Goal: Transaction & Acquisition: Purchase product/service

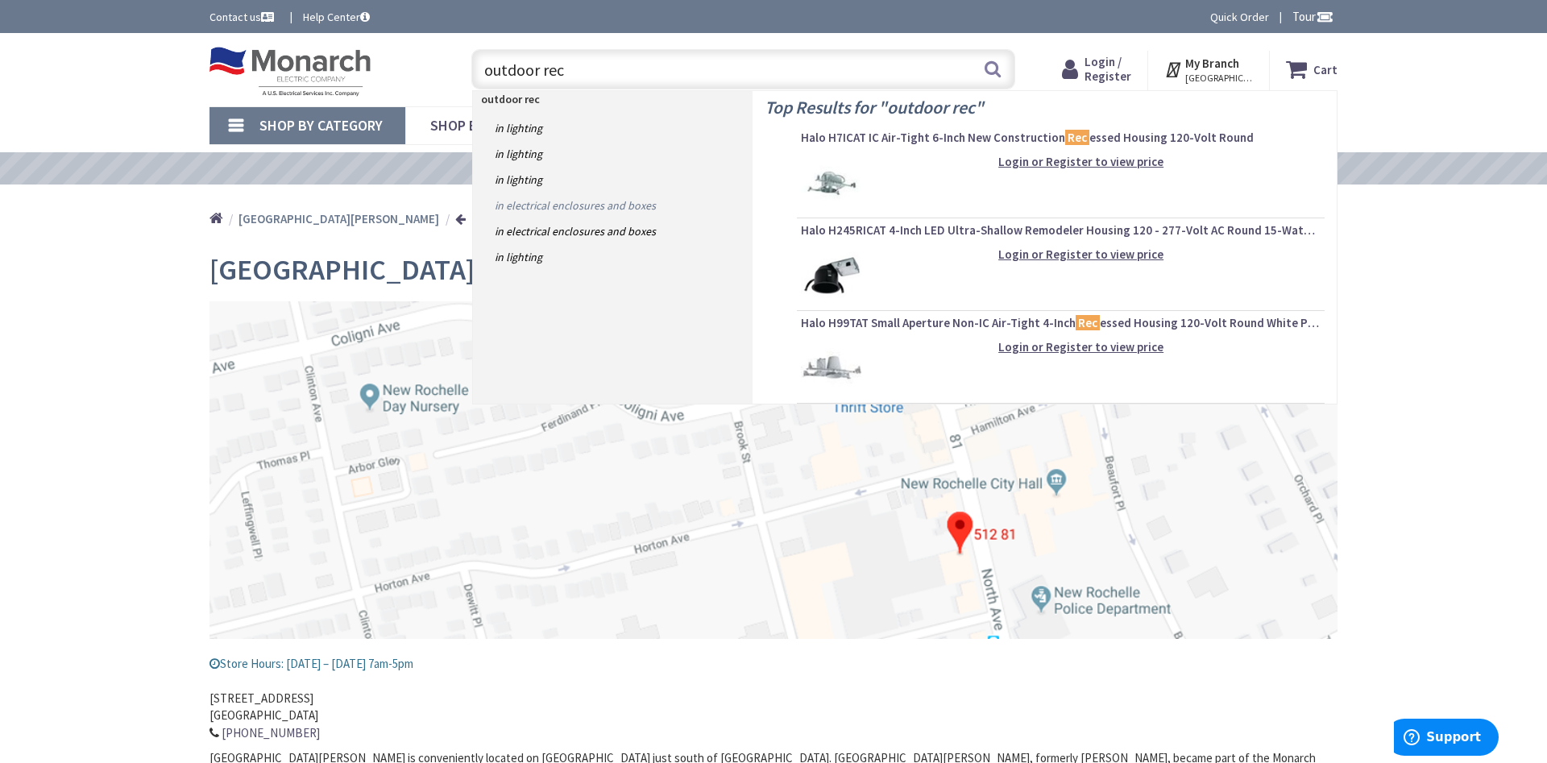
type input "outdoor rec"
click at [566, 202] on link "in Electrical Enclosures and Boxes" at bounding box center [613, 206] width 280 height 26
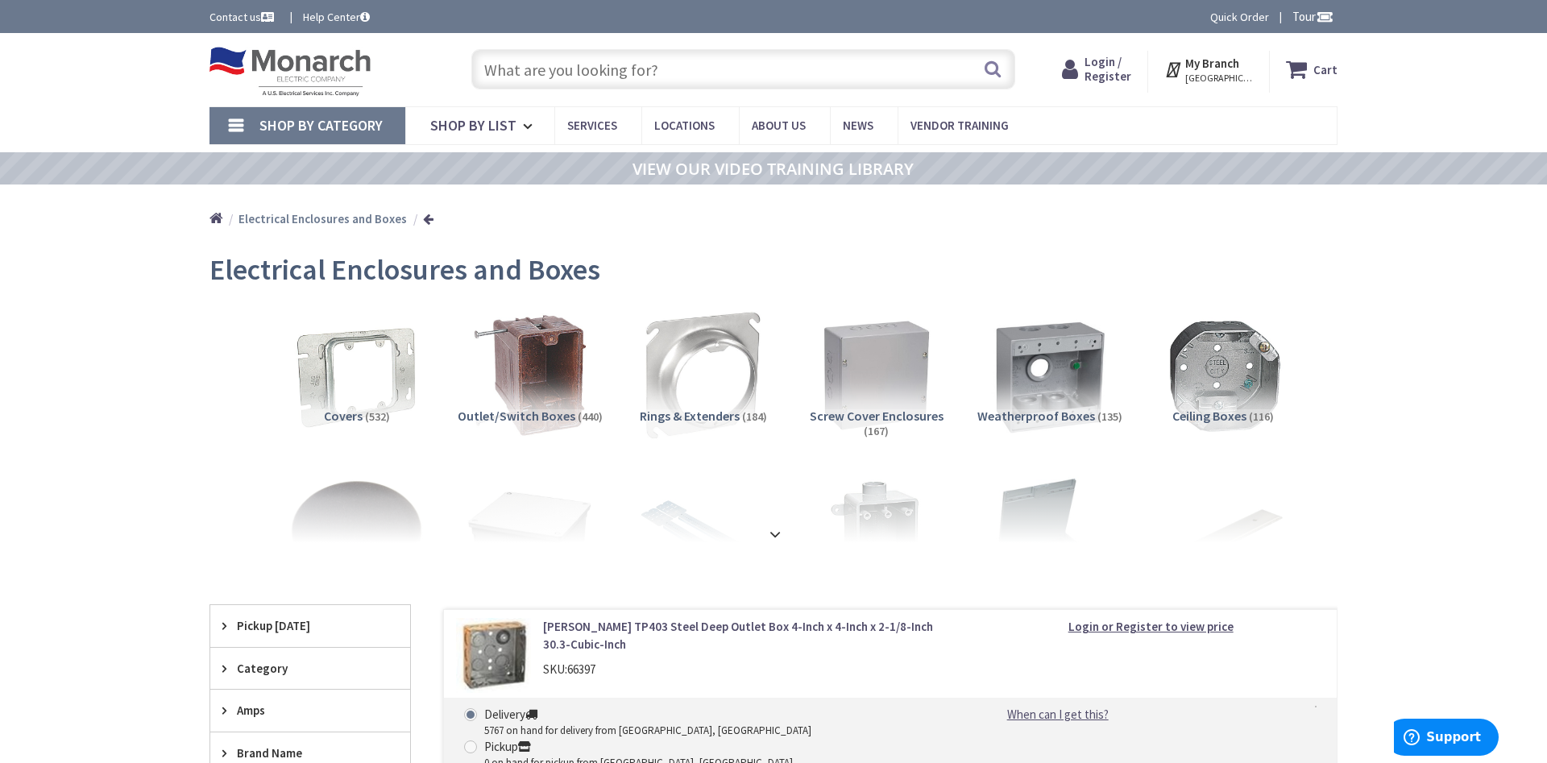
click at [515, 62] on input "text" at bounding box center [743, 69] width 544 height 40
click at [1052, 384] on img at bounding box center [1050, 375] width 146 height 146
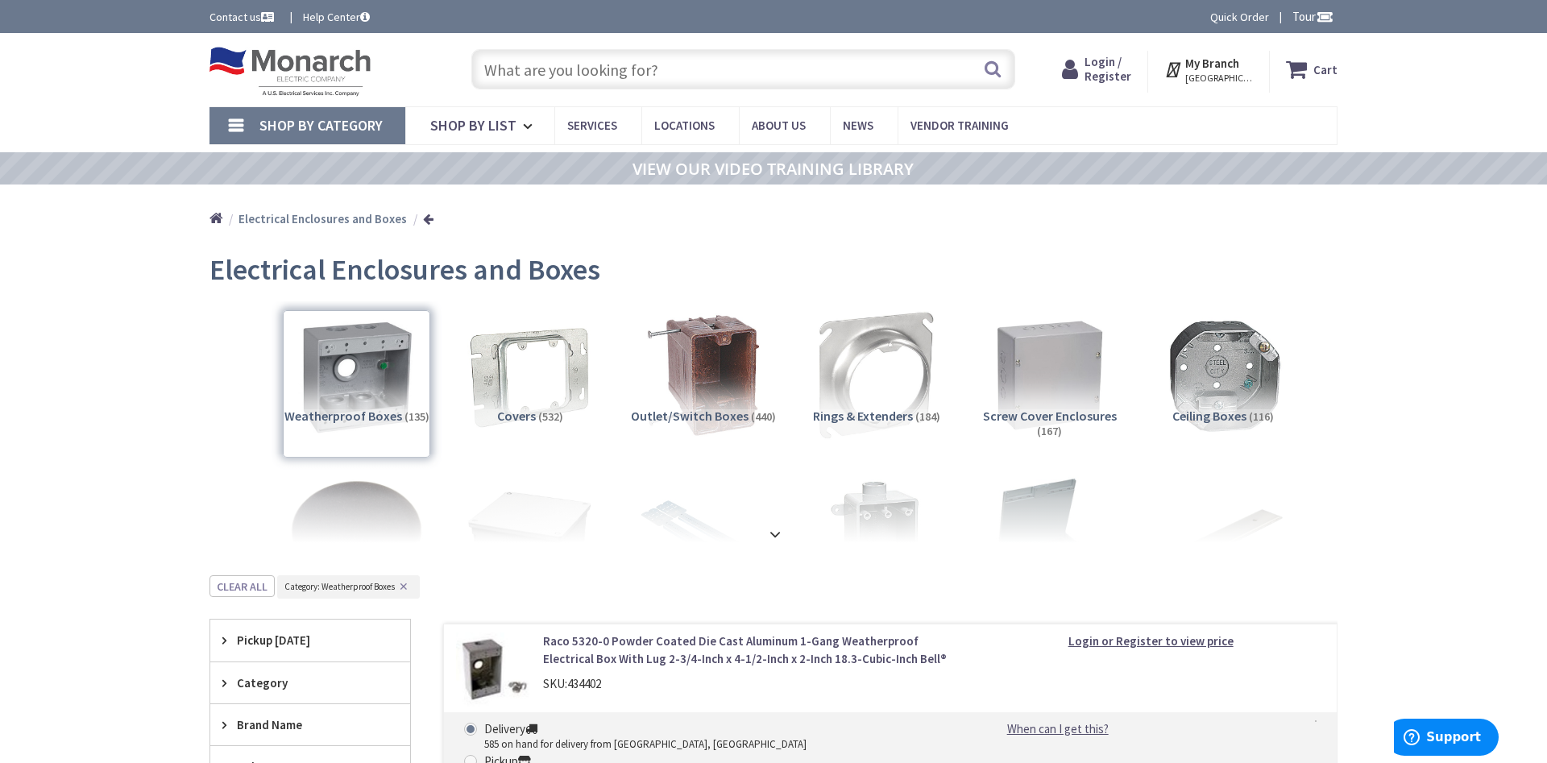
click at [315, 117] on span "Shop By Category" at bounding box center [321, 125] width 123 height 19
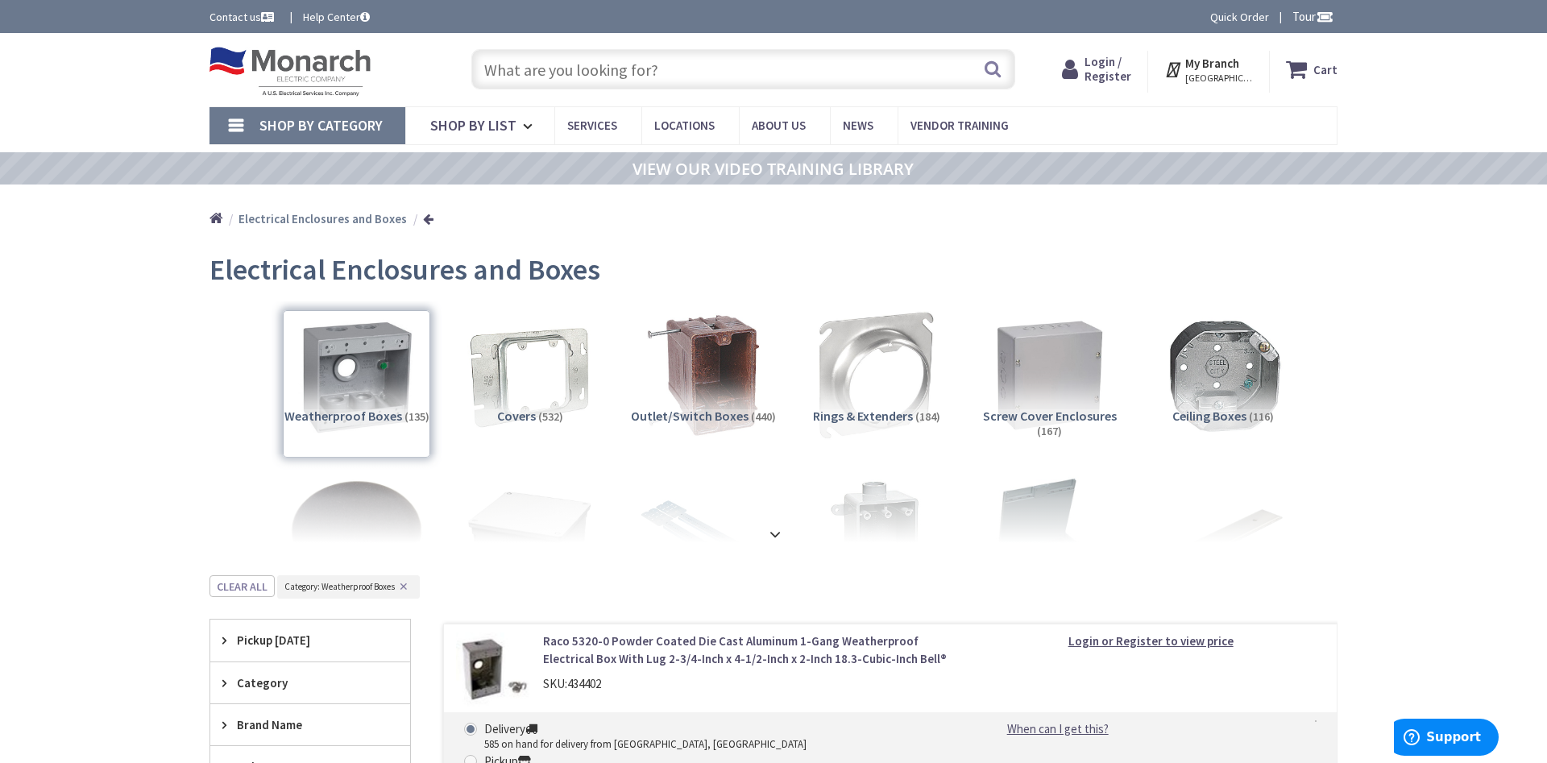
click at [622, 79] on input "text" at bounding box center [743, 69] width 544 height 40
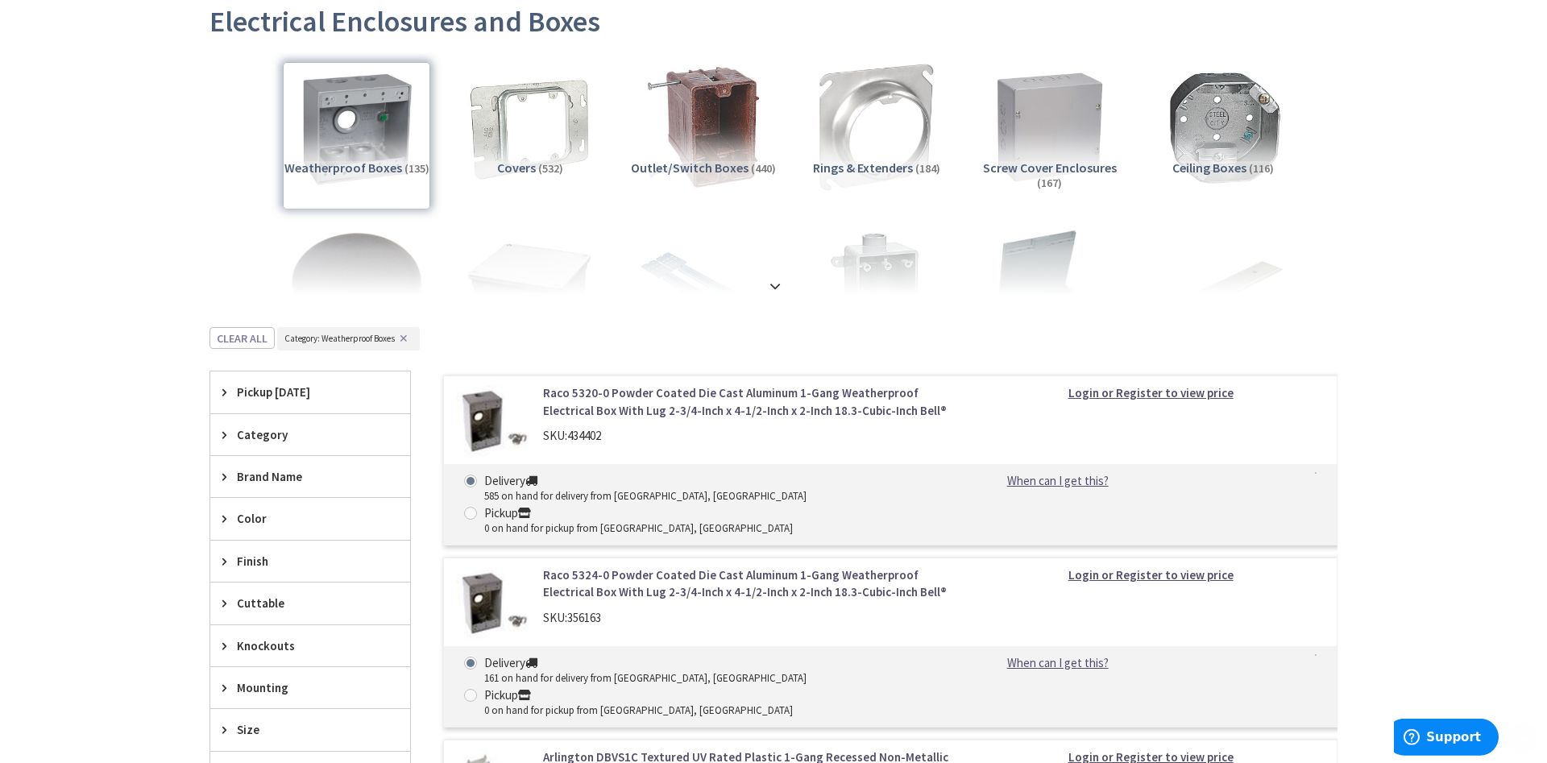
scroll to position [301, 0]
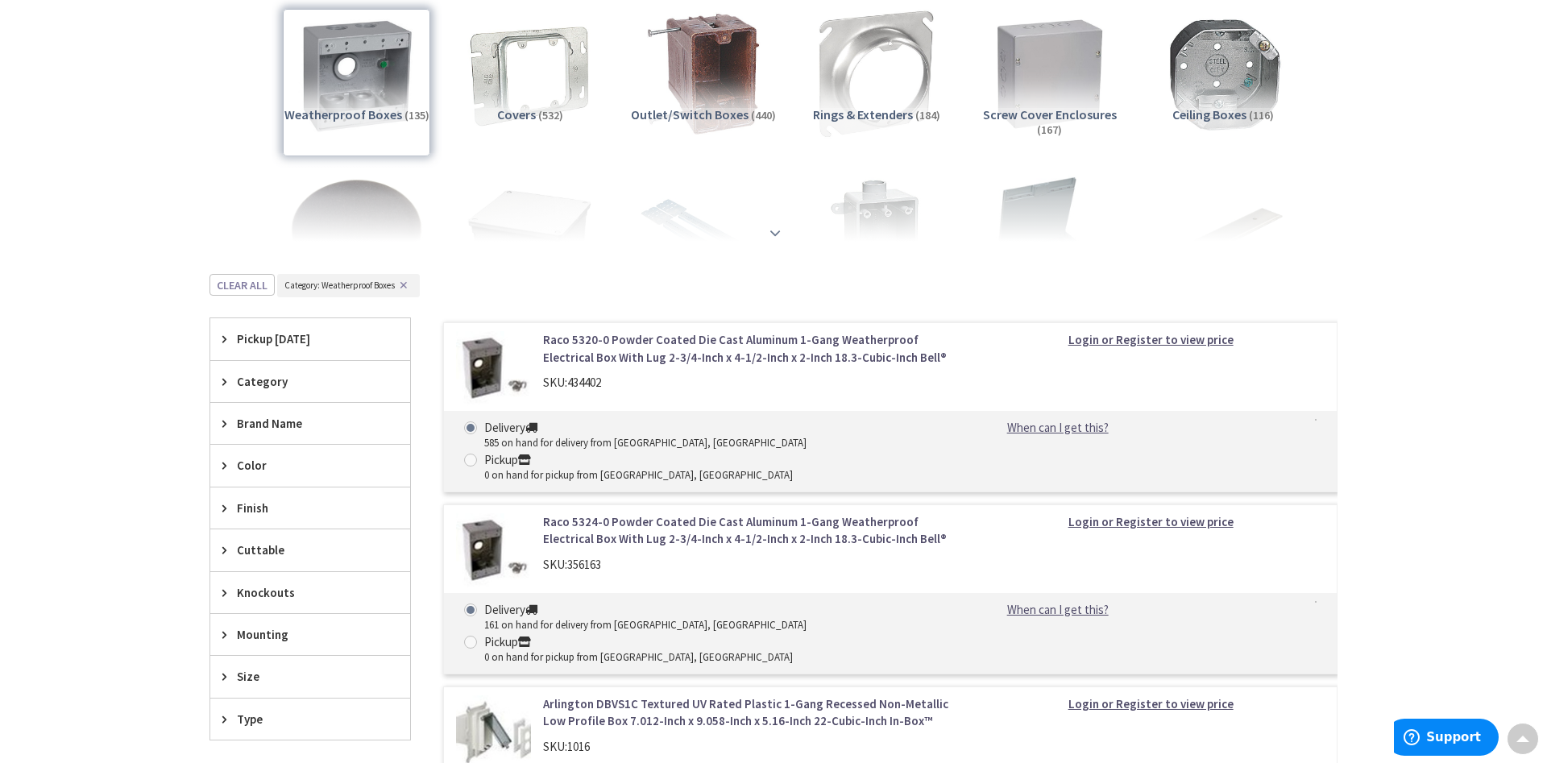
drag, startPoint x: 1198, startPoint y: 213, endPoint x: 1182, endPoint y: 165, distance: 50.0
click at [1182, 165] on div at bounding box center [774, 197] width 1048 height 89
click at [400, 290] on button "✕" at bounding box center [404, 285] width 18 height 11
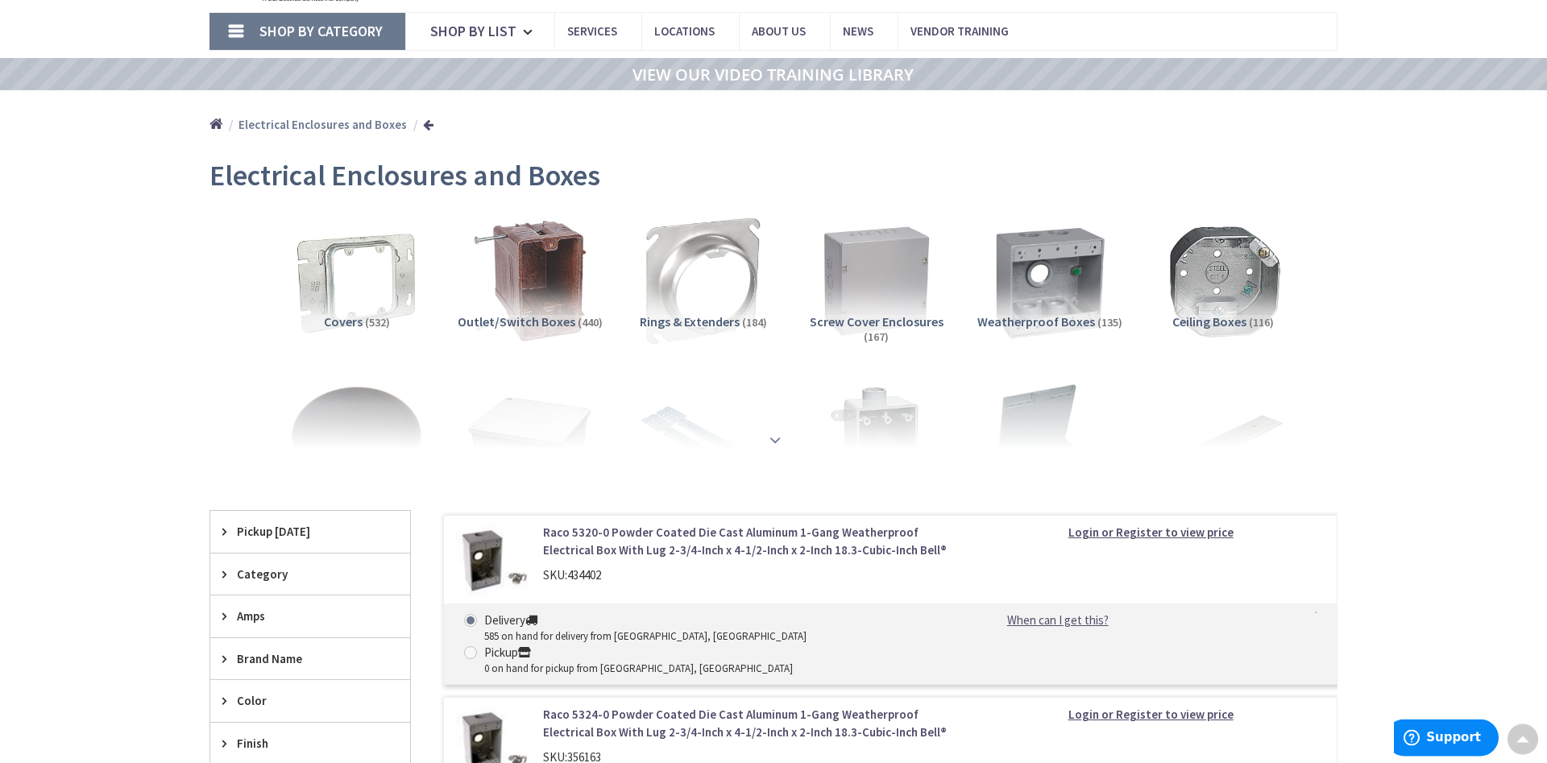
scroll to position [0, 0]
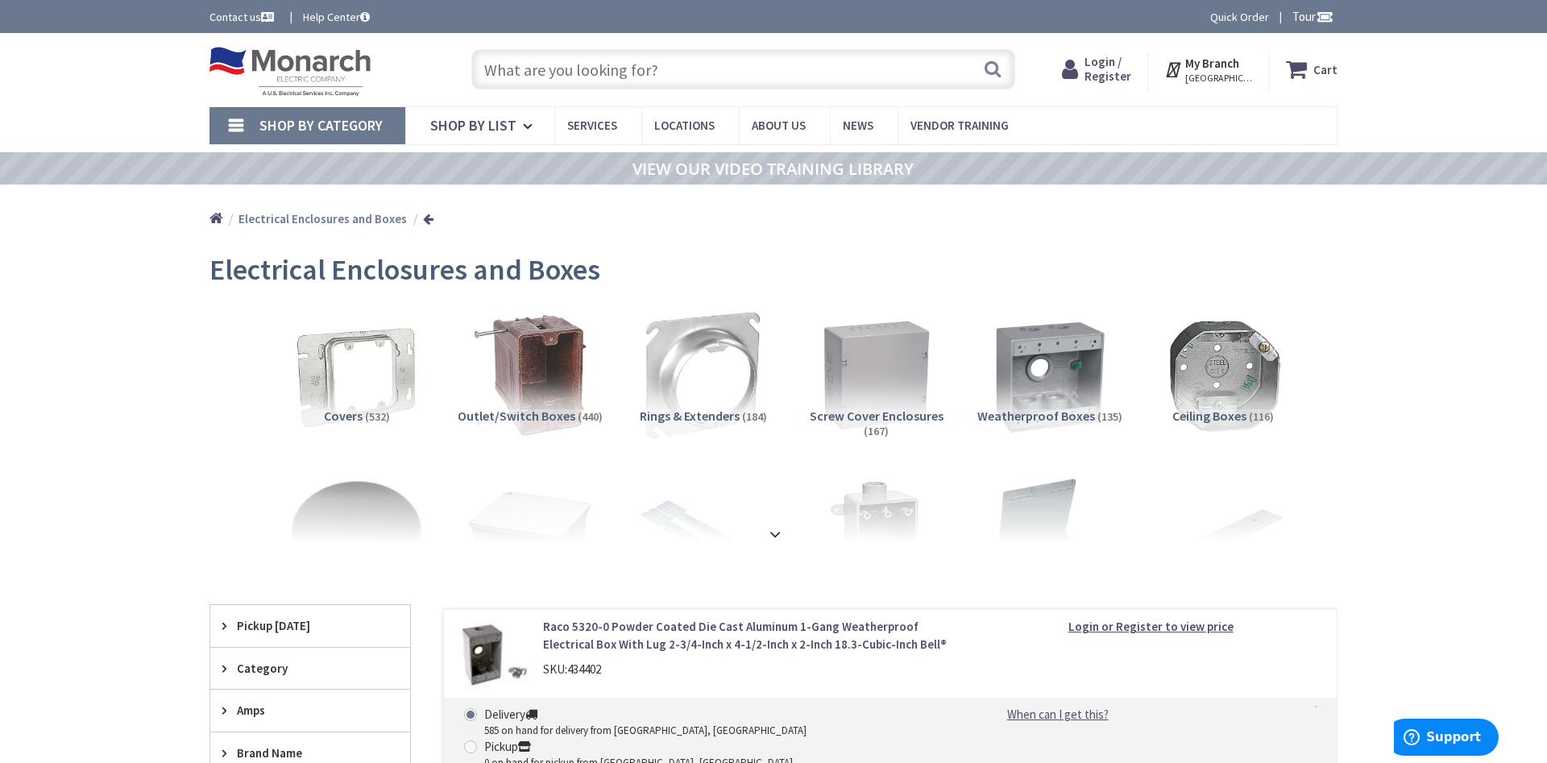
click at [546, 60] on input "text" at bounding box center [743, 69] width 544 height 40
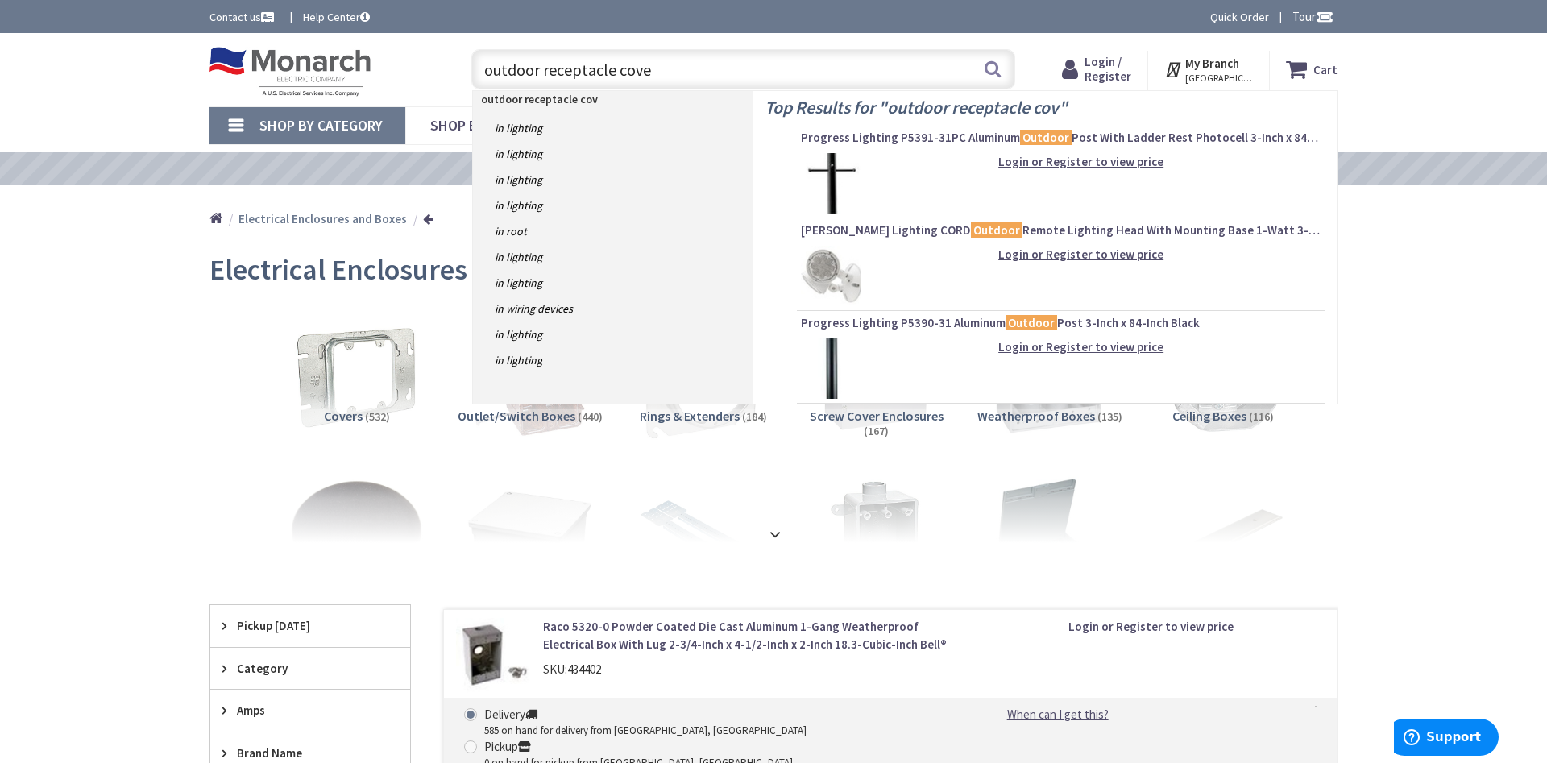
type input "outdoor receptacle cover"
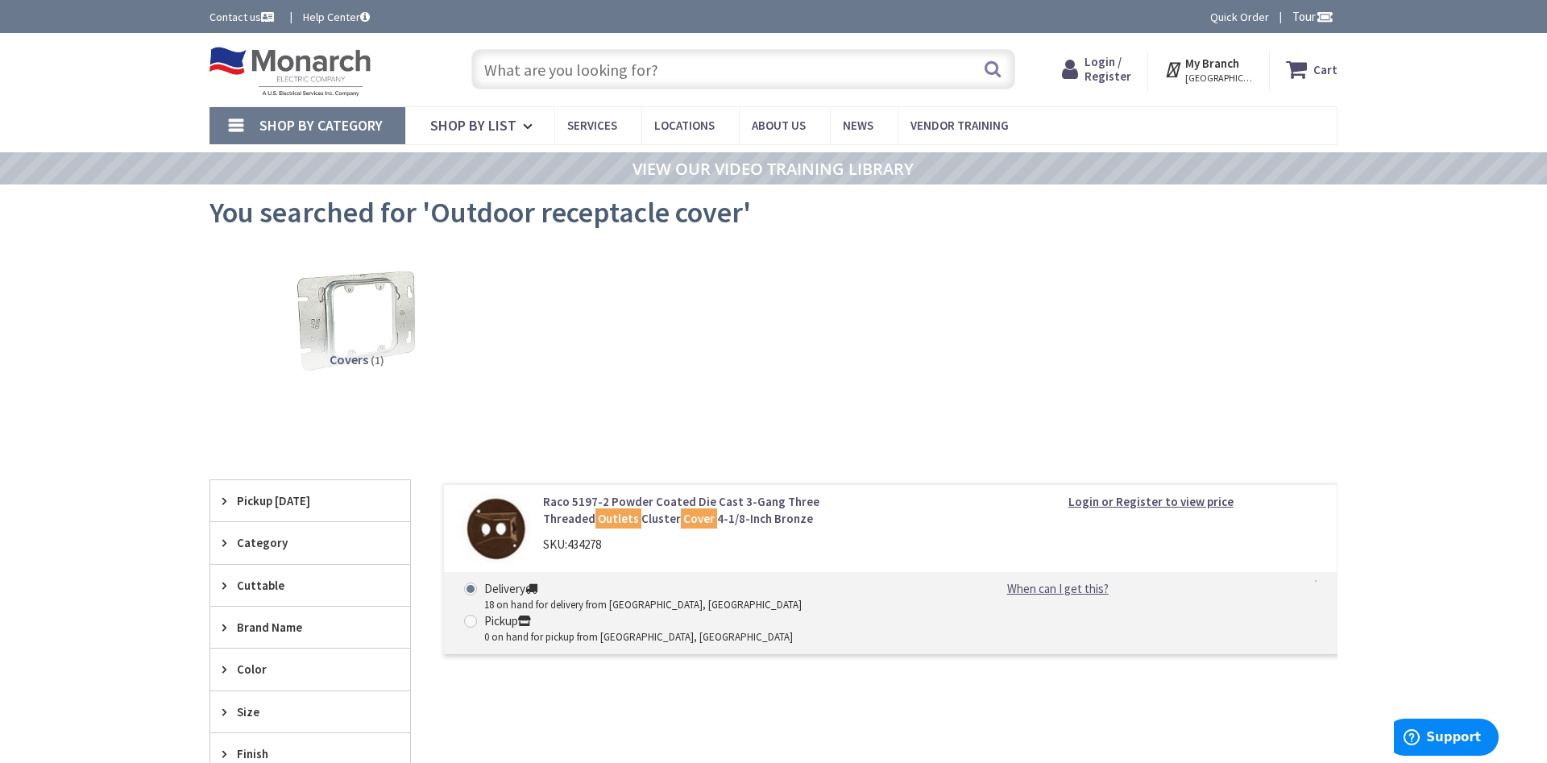
click at [571, 69] on input "text" at bounding box center [743, 69] width 544 height 40
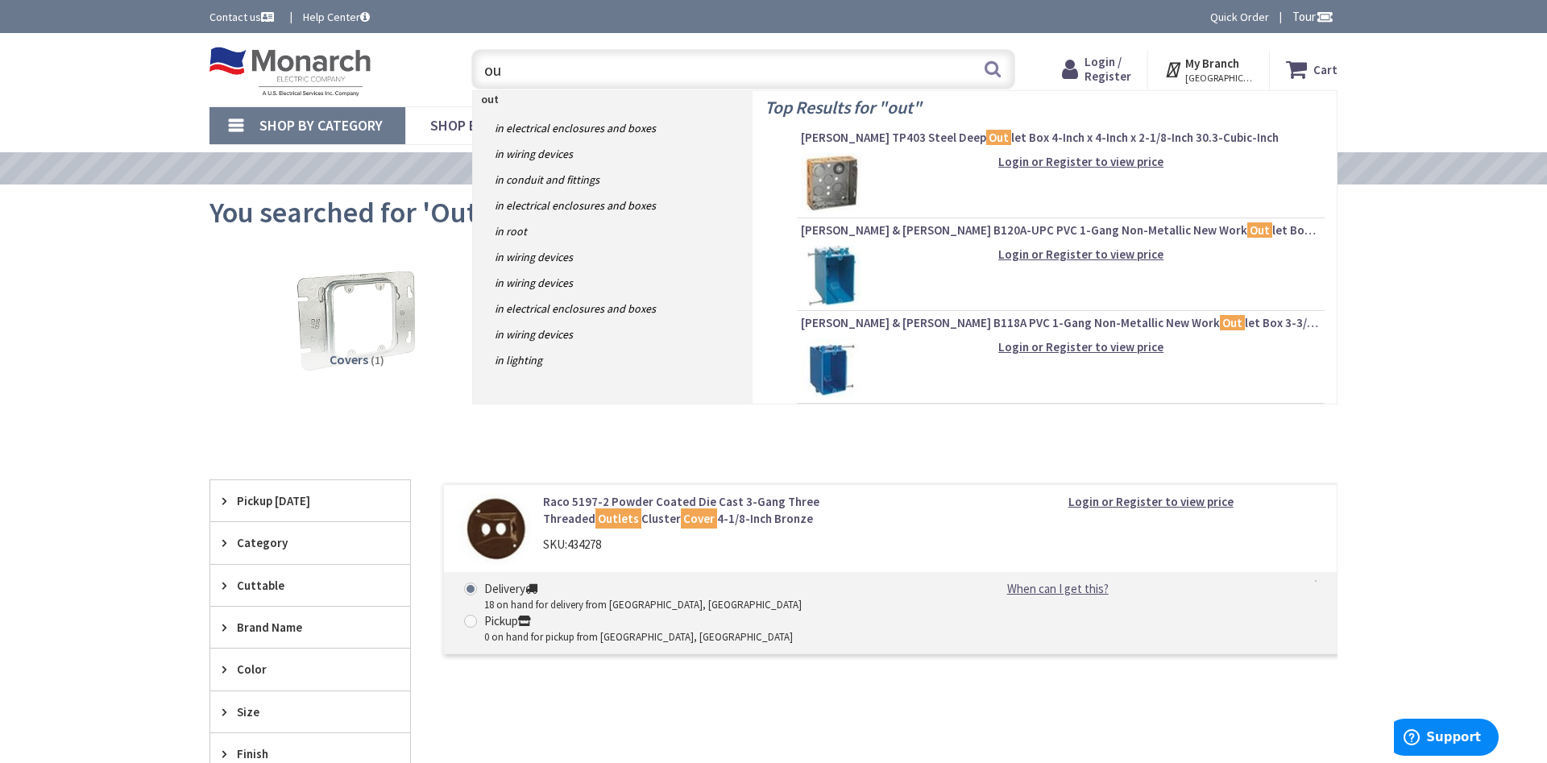
type input "o"
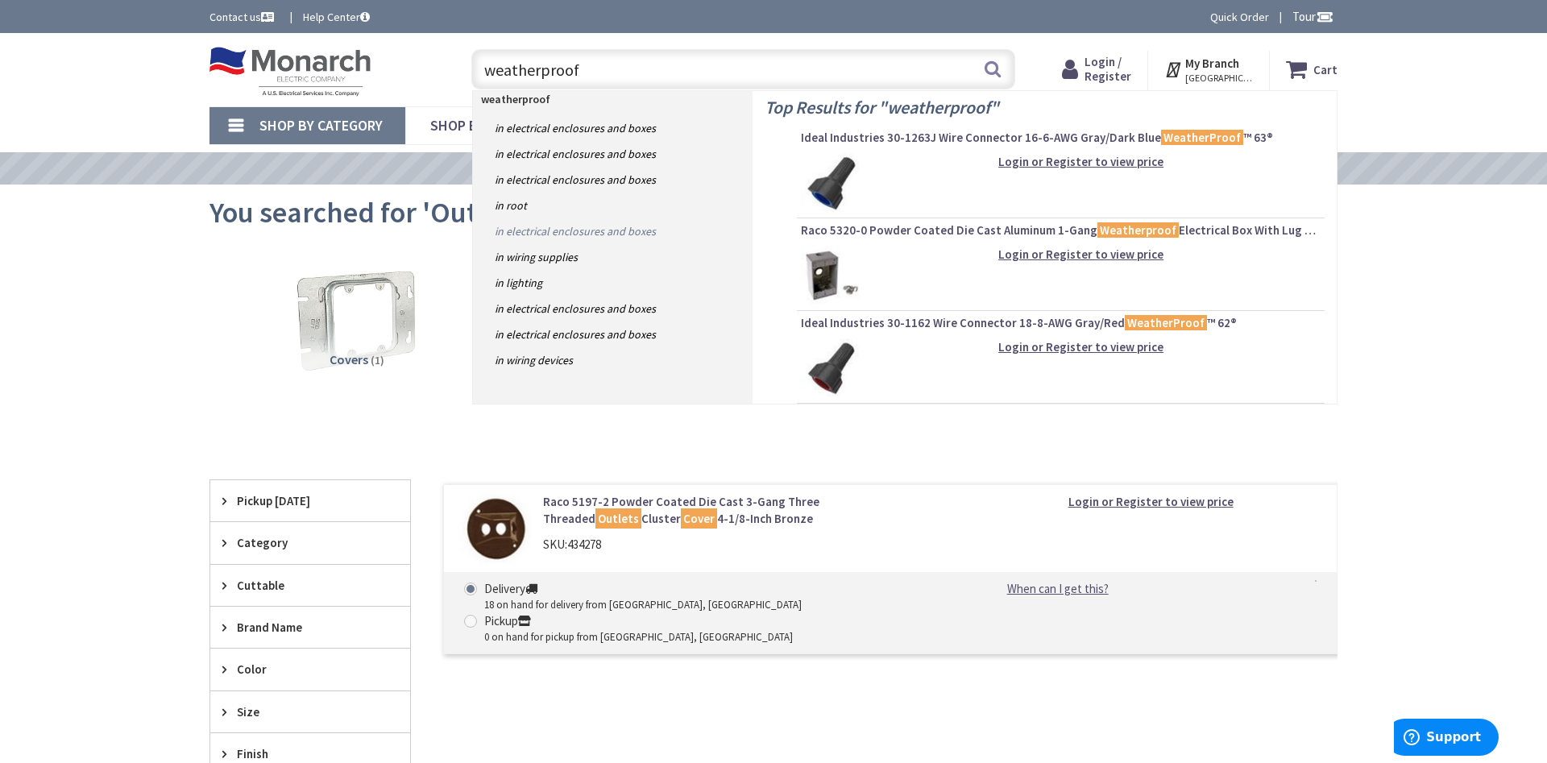
type input "weatherproof"
click at [570, 232] on link "in Electrical Enclosures and Boxes" at bounding box center [613, 231] width 280 height 26
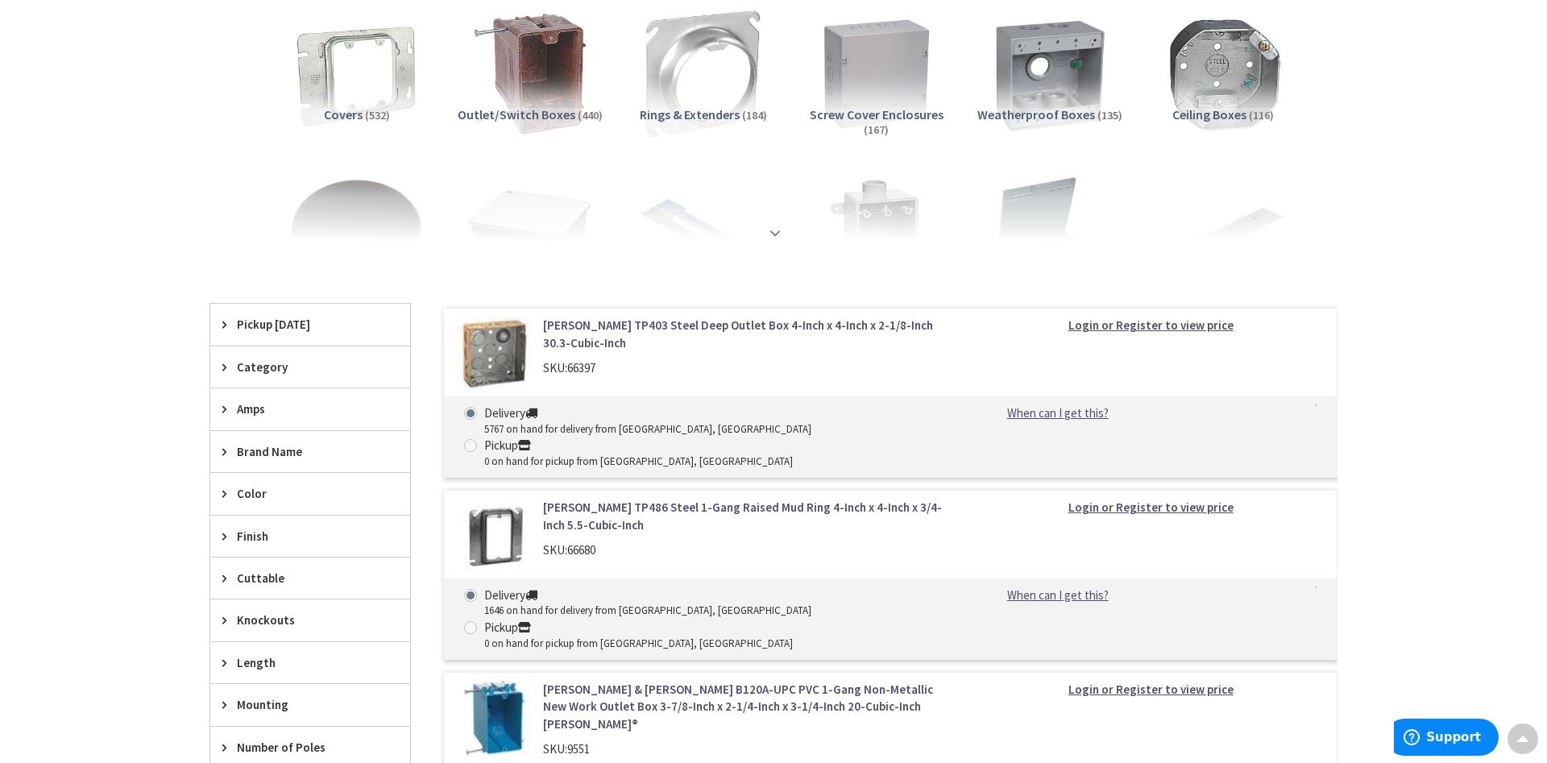
click at [771, 226] on strong at bounding box center [775, 227] width 19 height 18
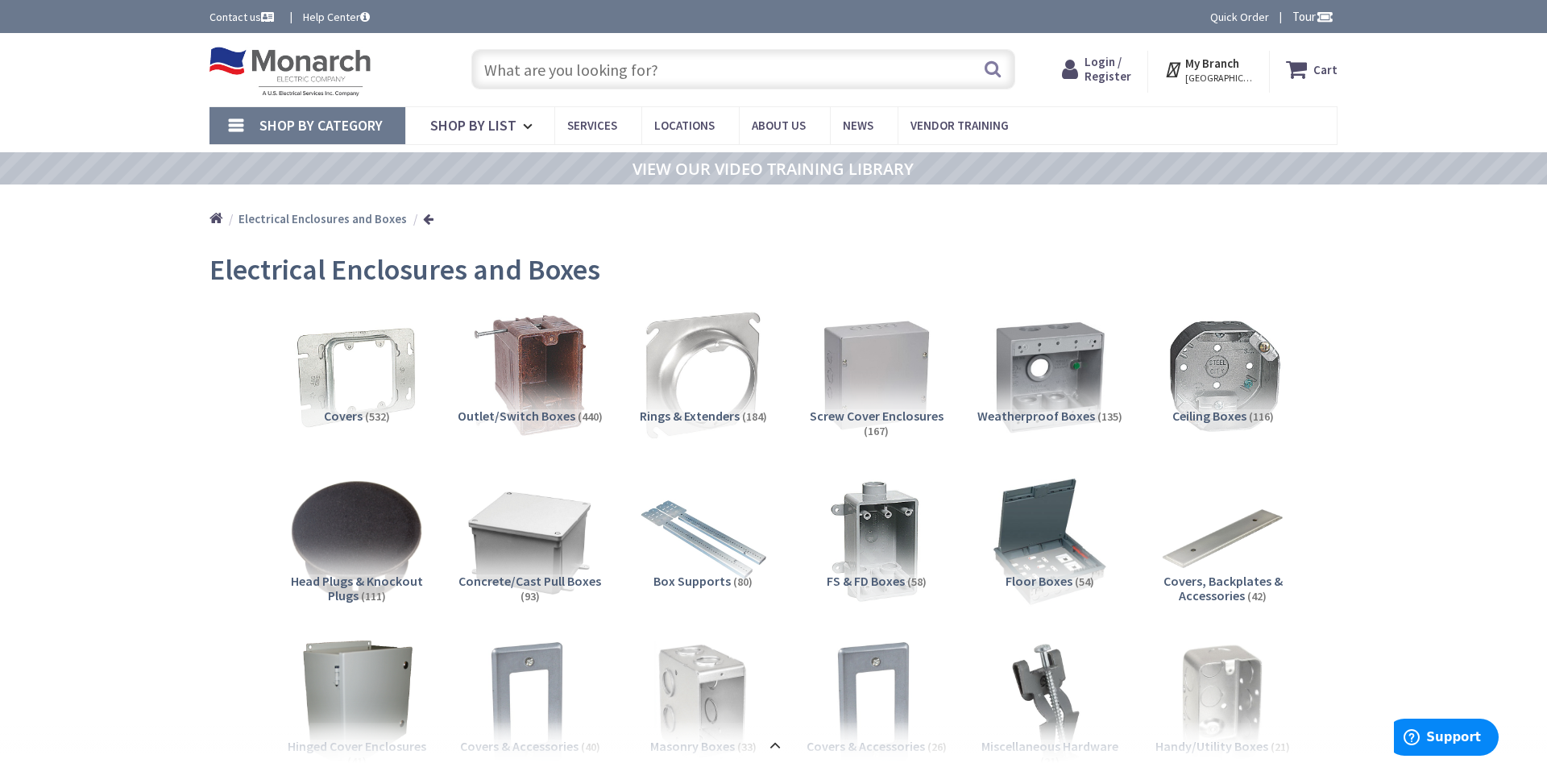
click at [338, 415] on span "Covers" at bounding box center [343, 416] width 39 height 16
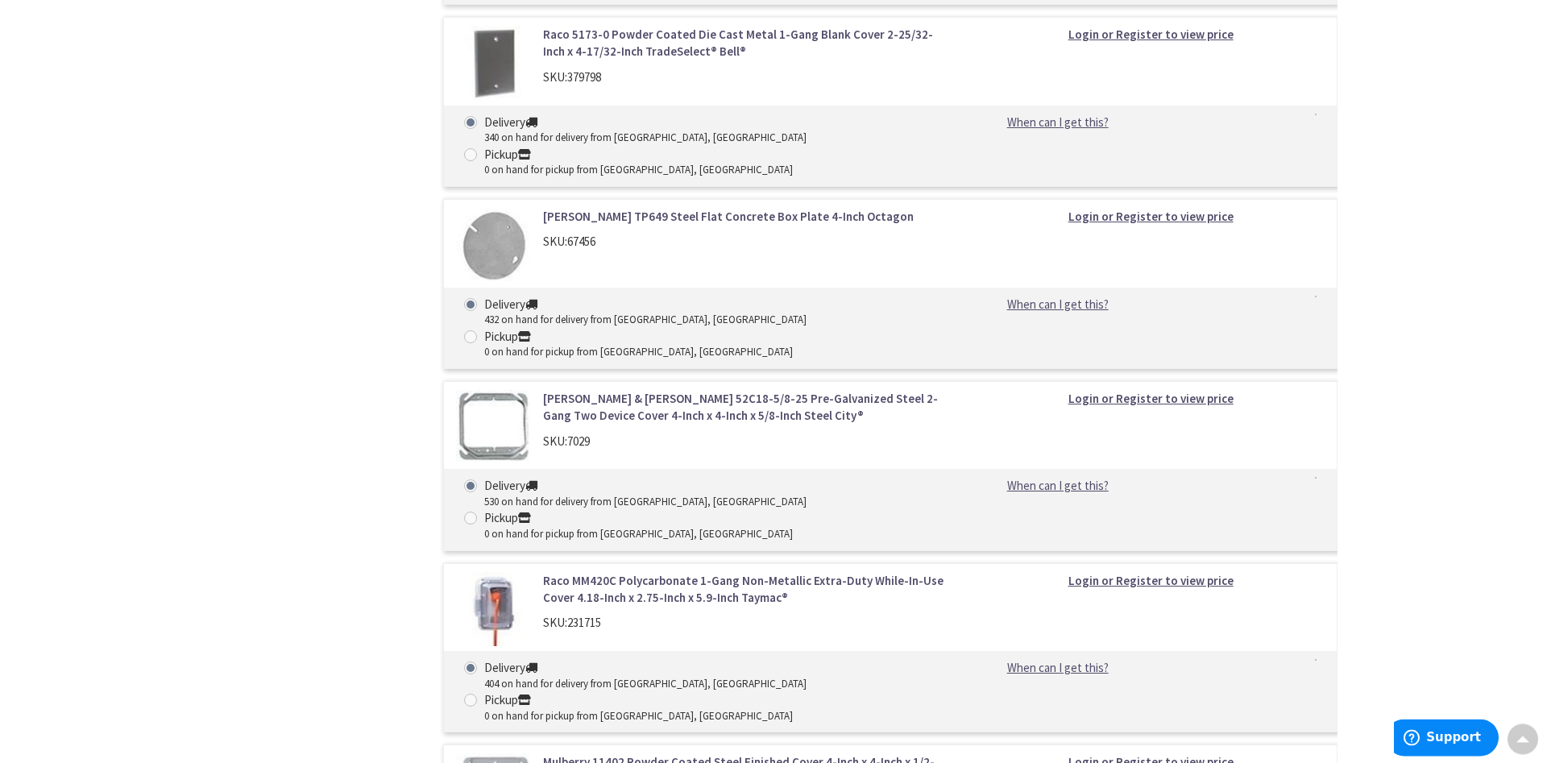
scroll to position [4343, 0]
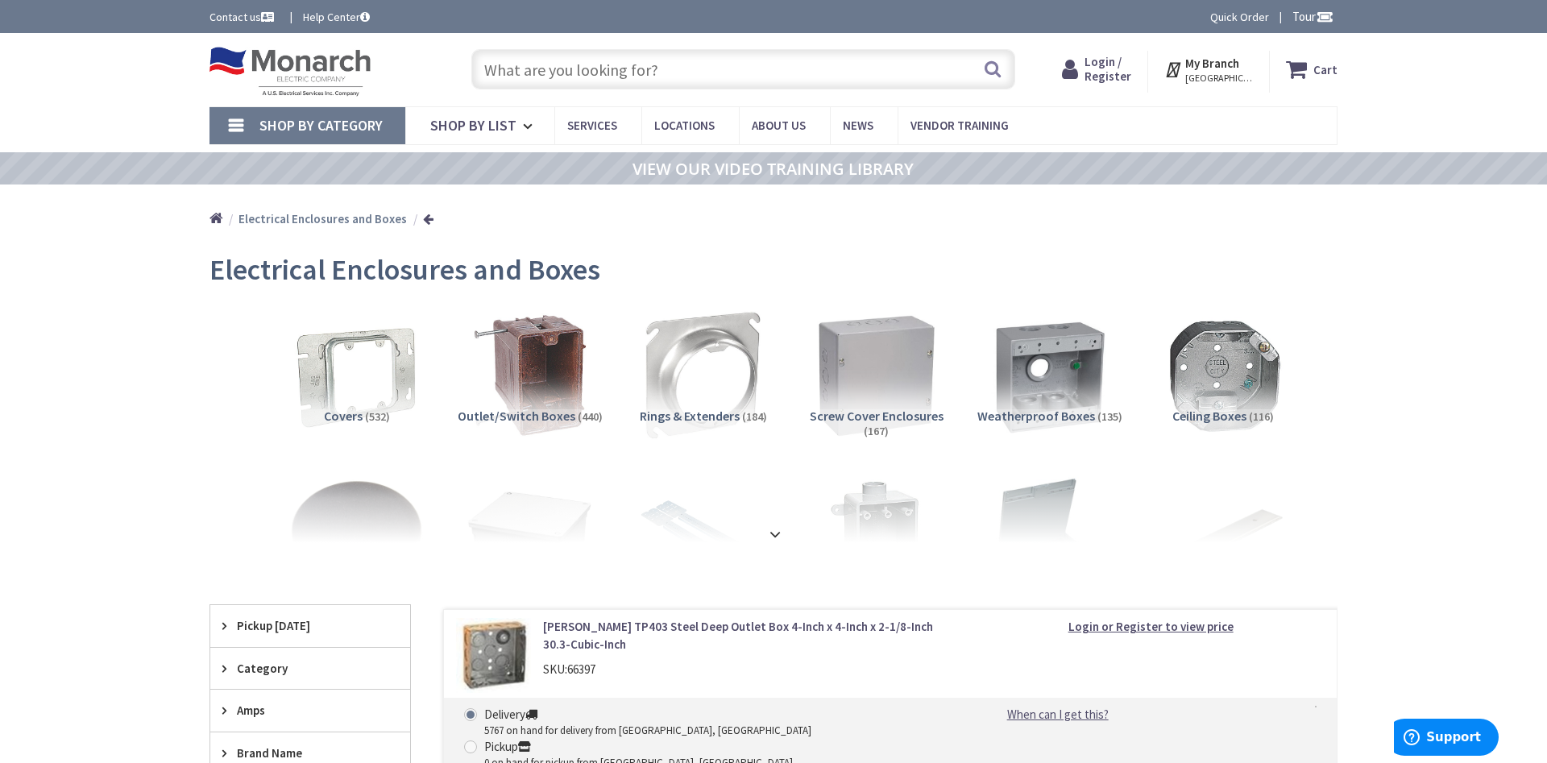
click at [911, 391] on img at bounding box center [876, 375] width 146 height 146
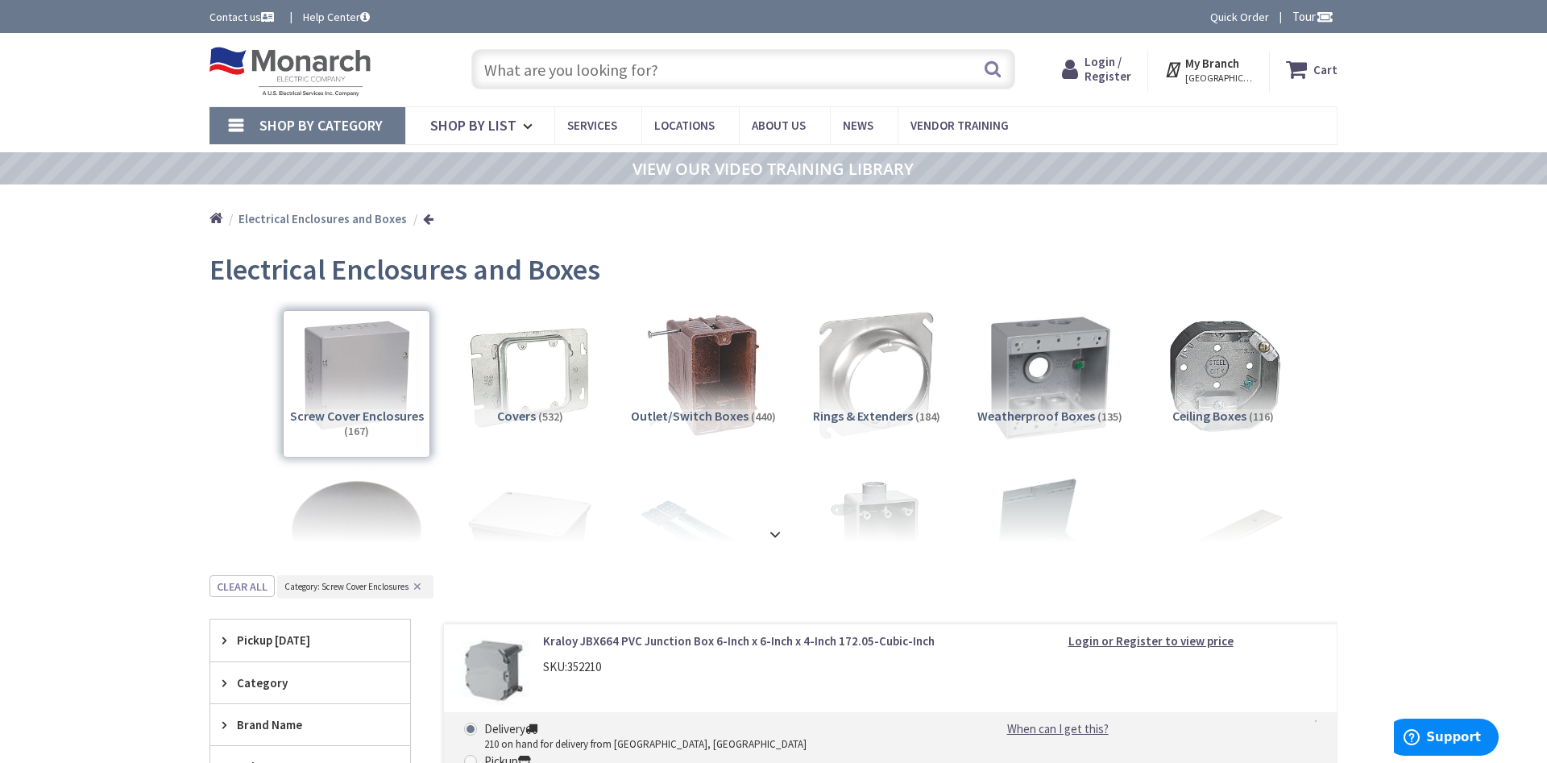
click at [1061, 380] on img at bounding box center [1050, 375] width 146 height 146
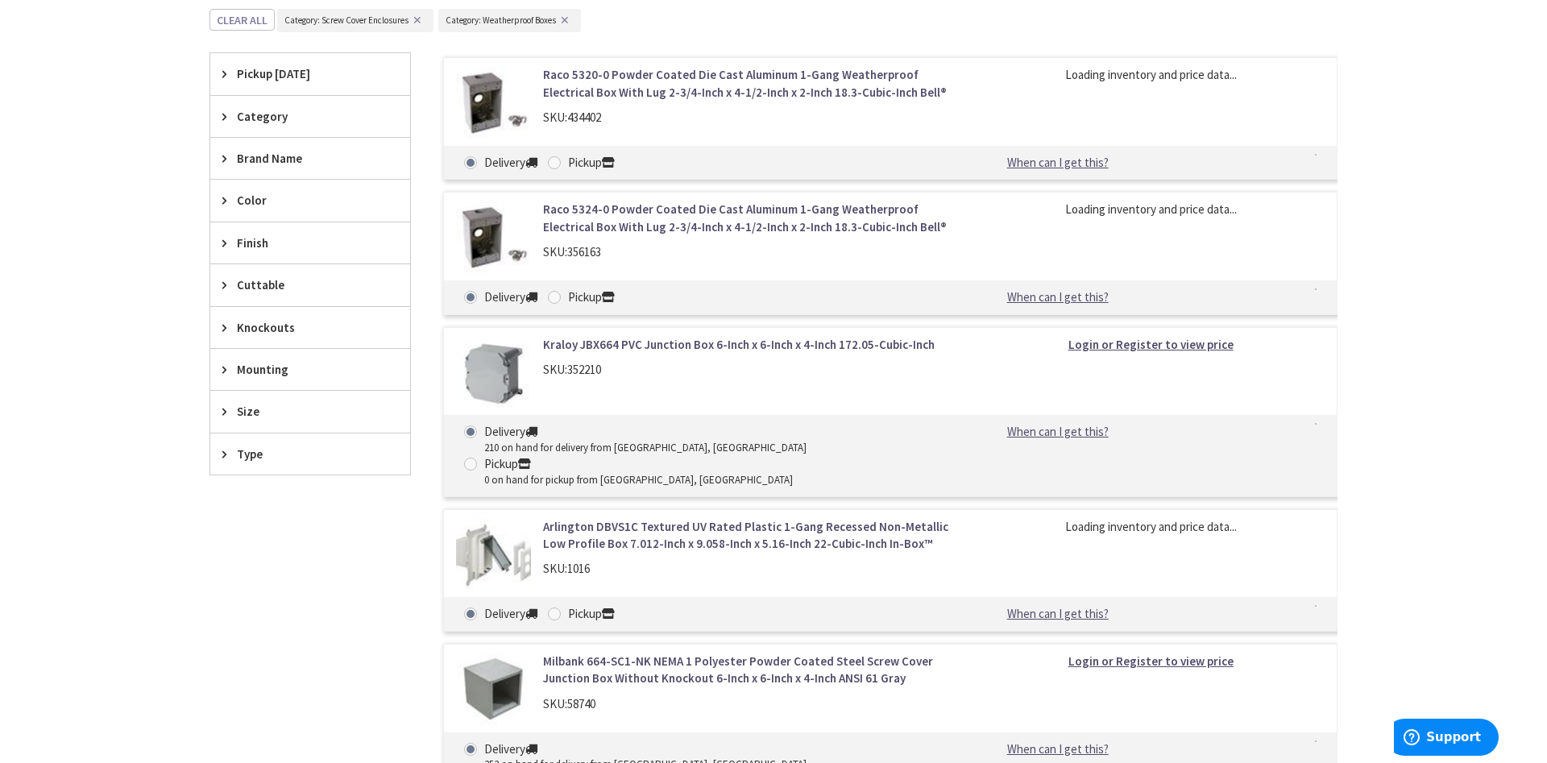
scroll to position [575, 0]
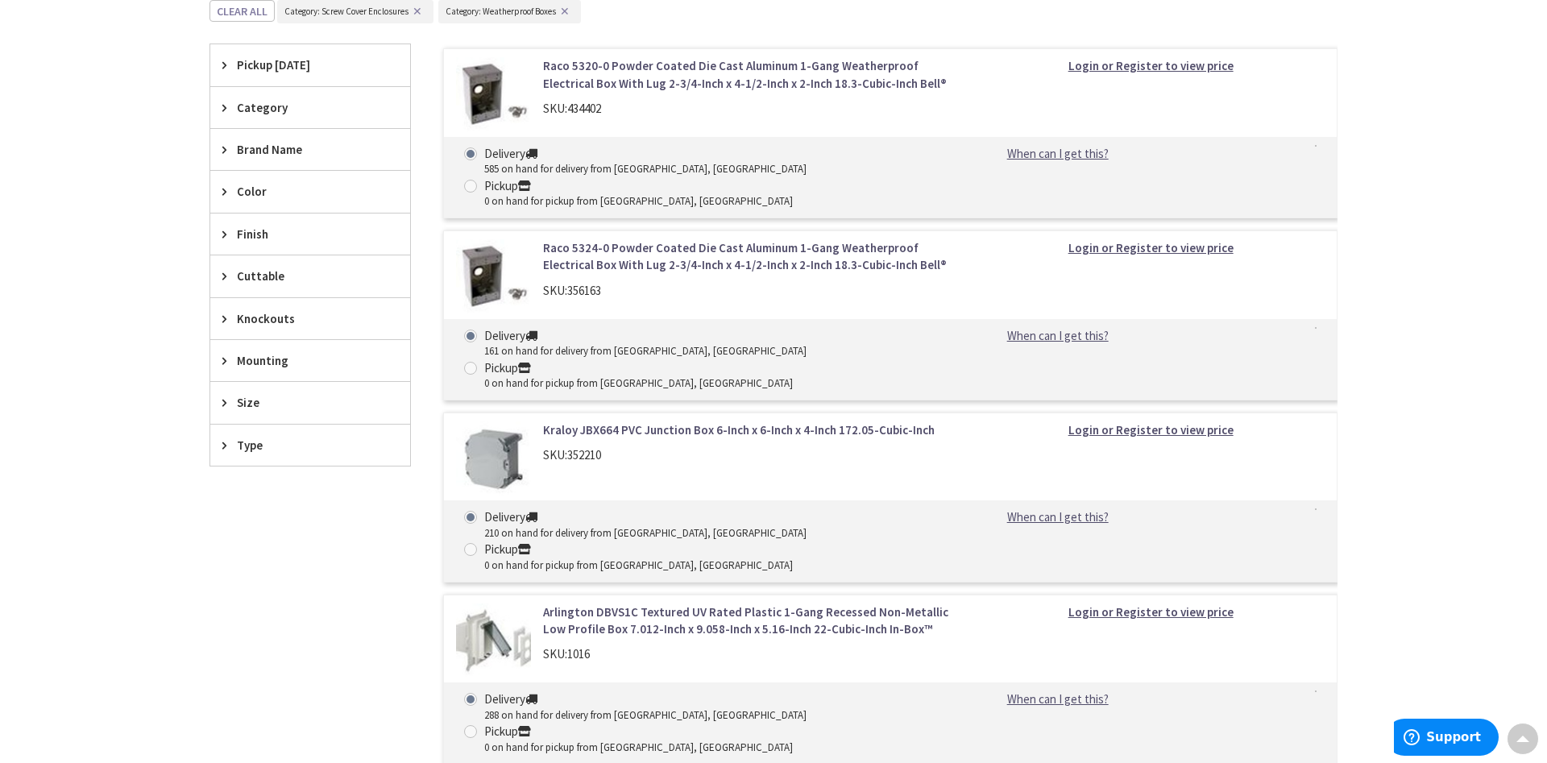
click at [493, 604] on img at bounding box center [493, 641] width 75 height 75
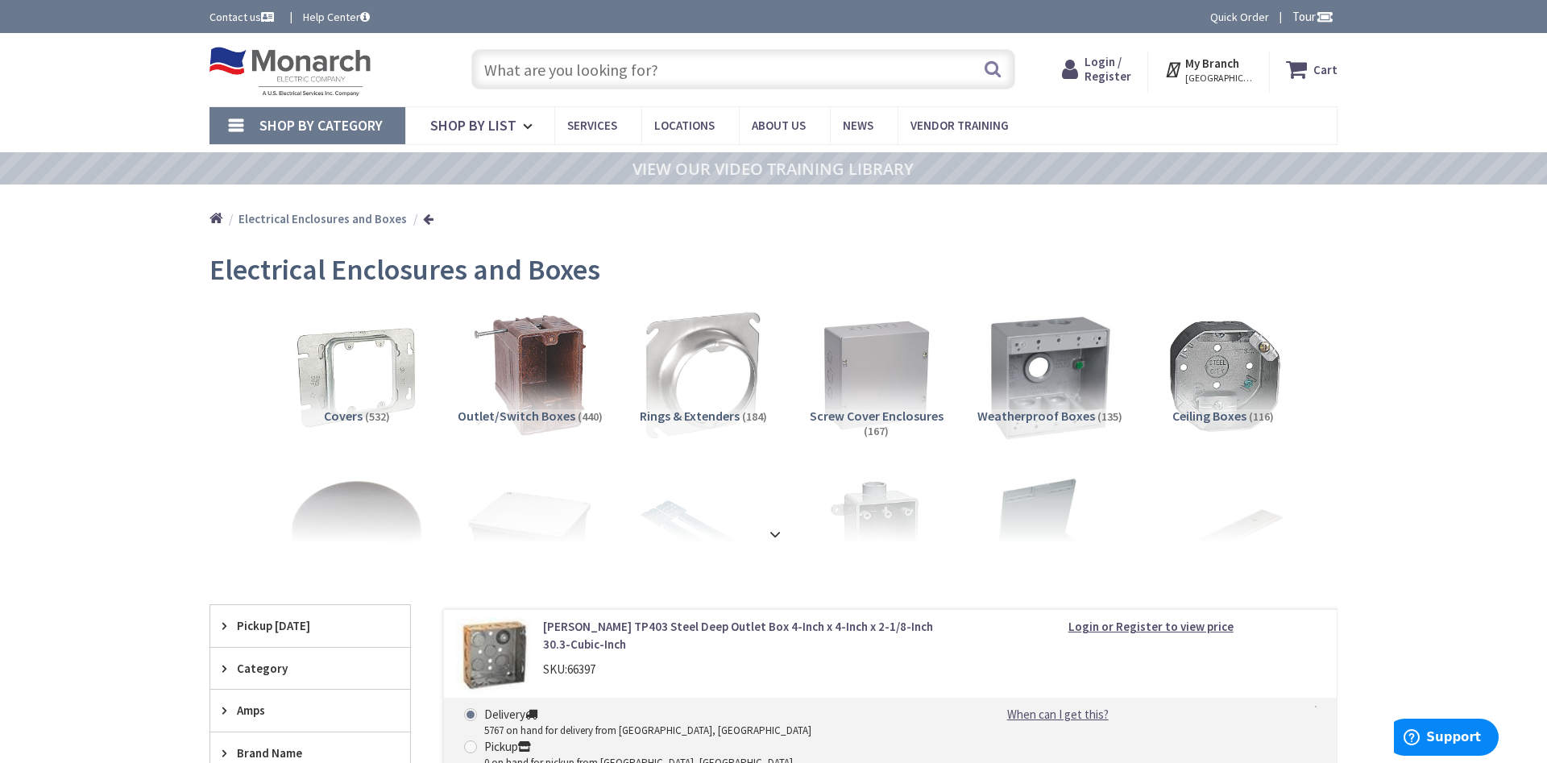
click at [1011, 388] on img at bounding box center [1050, 375] width 146 height 146
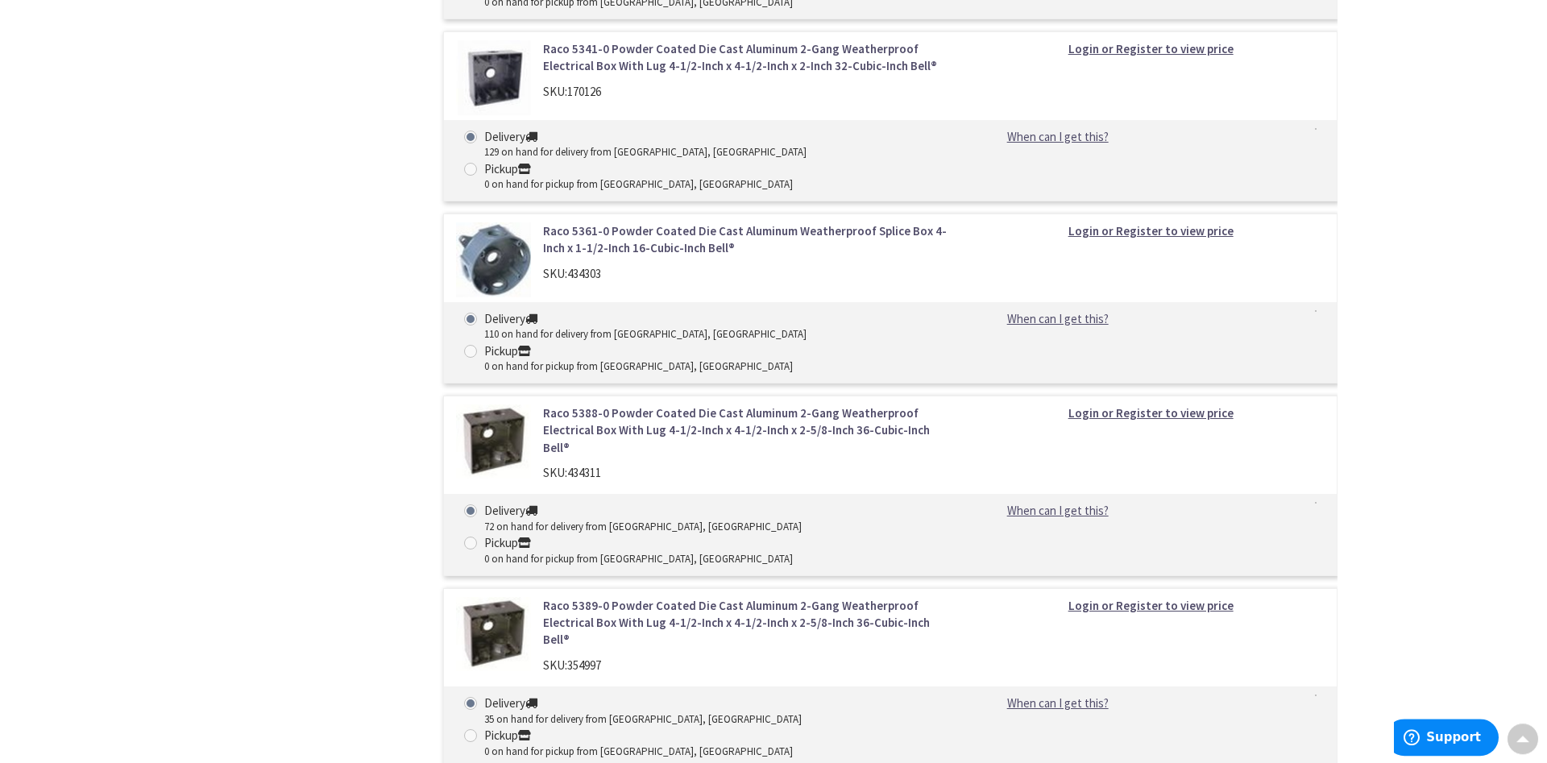
scroll to position [1781, 0]
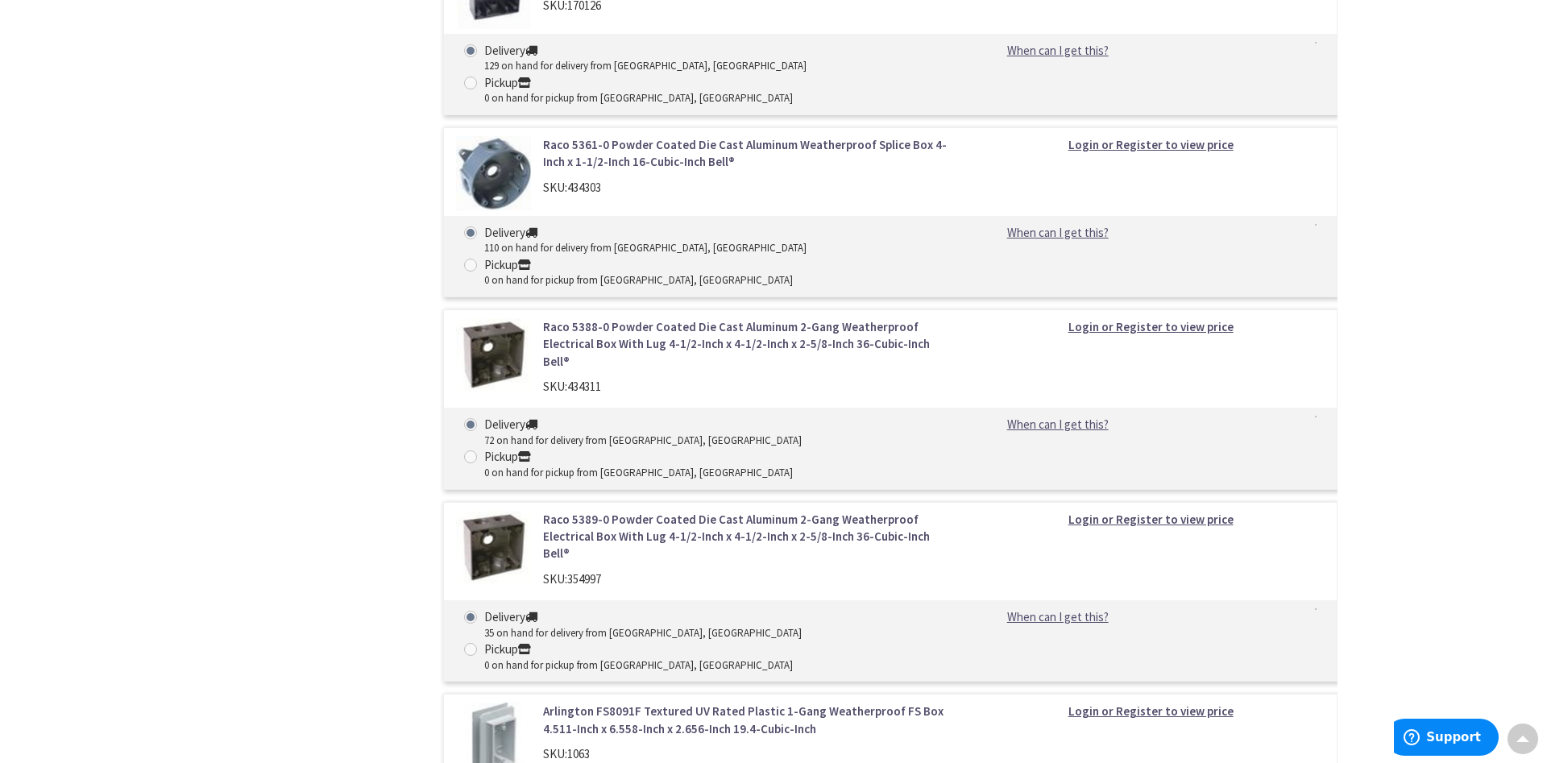
click at [496, 703] on img at bounding box center [493, 740] width 75 height 75
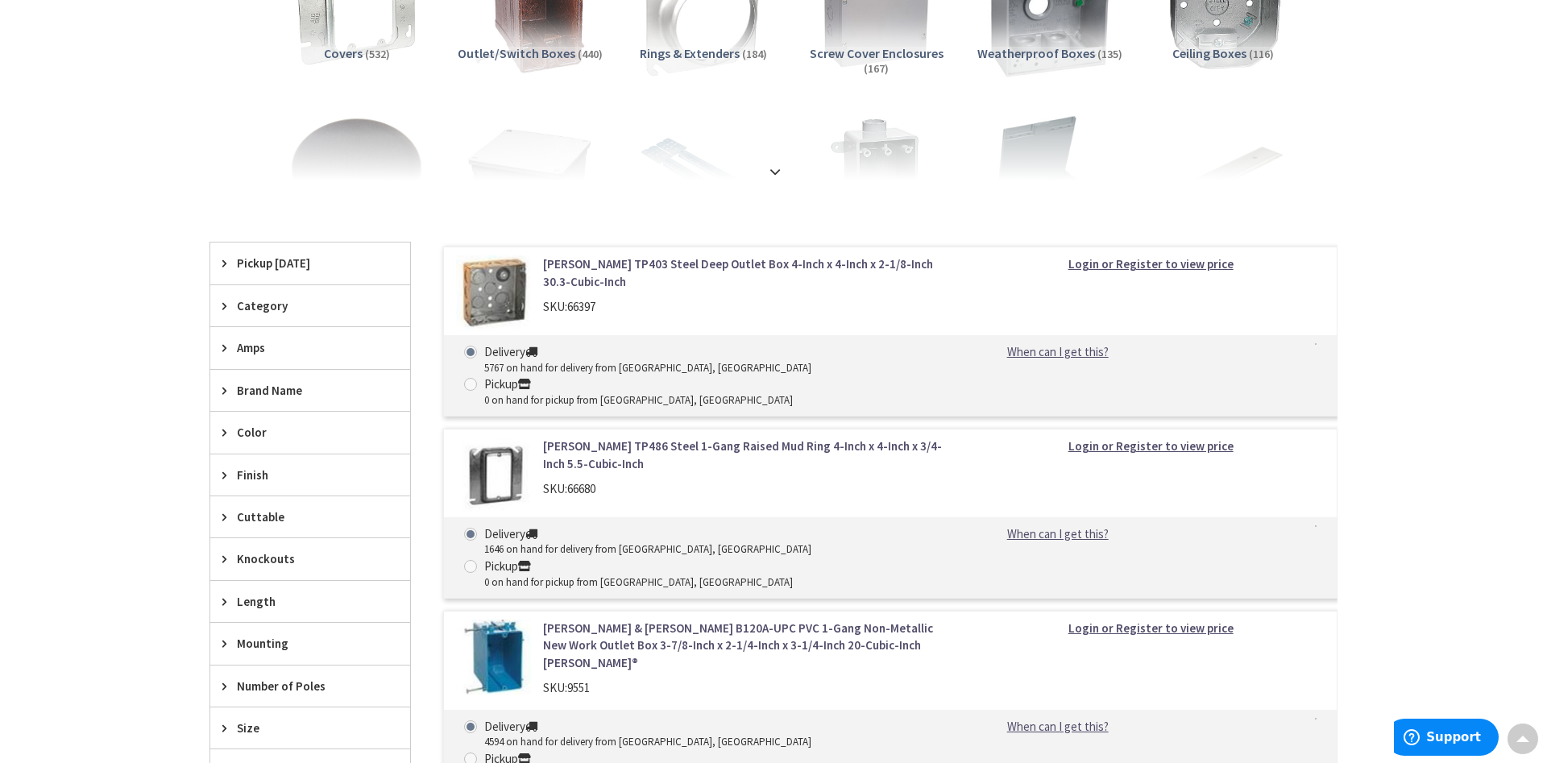
click at [1056, 30] on img at bounding box center [1050, 13] width 146 height 146
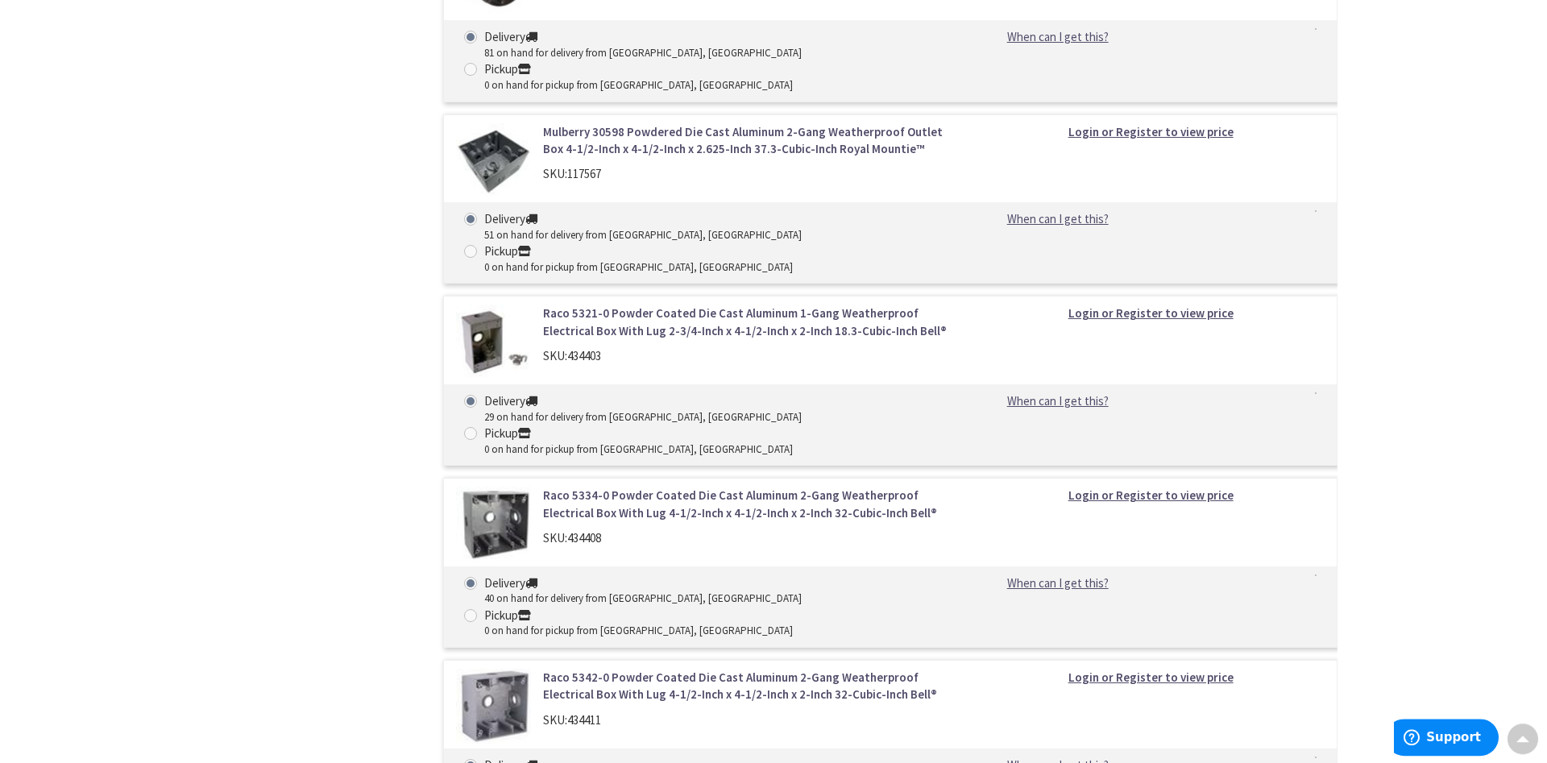
scroll to position [4192, 0]
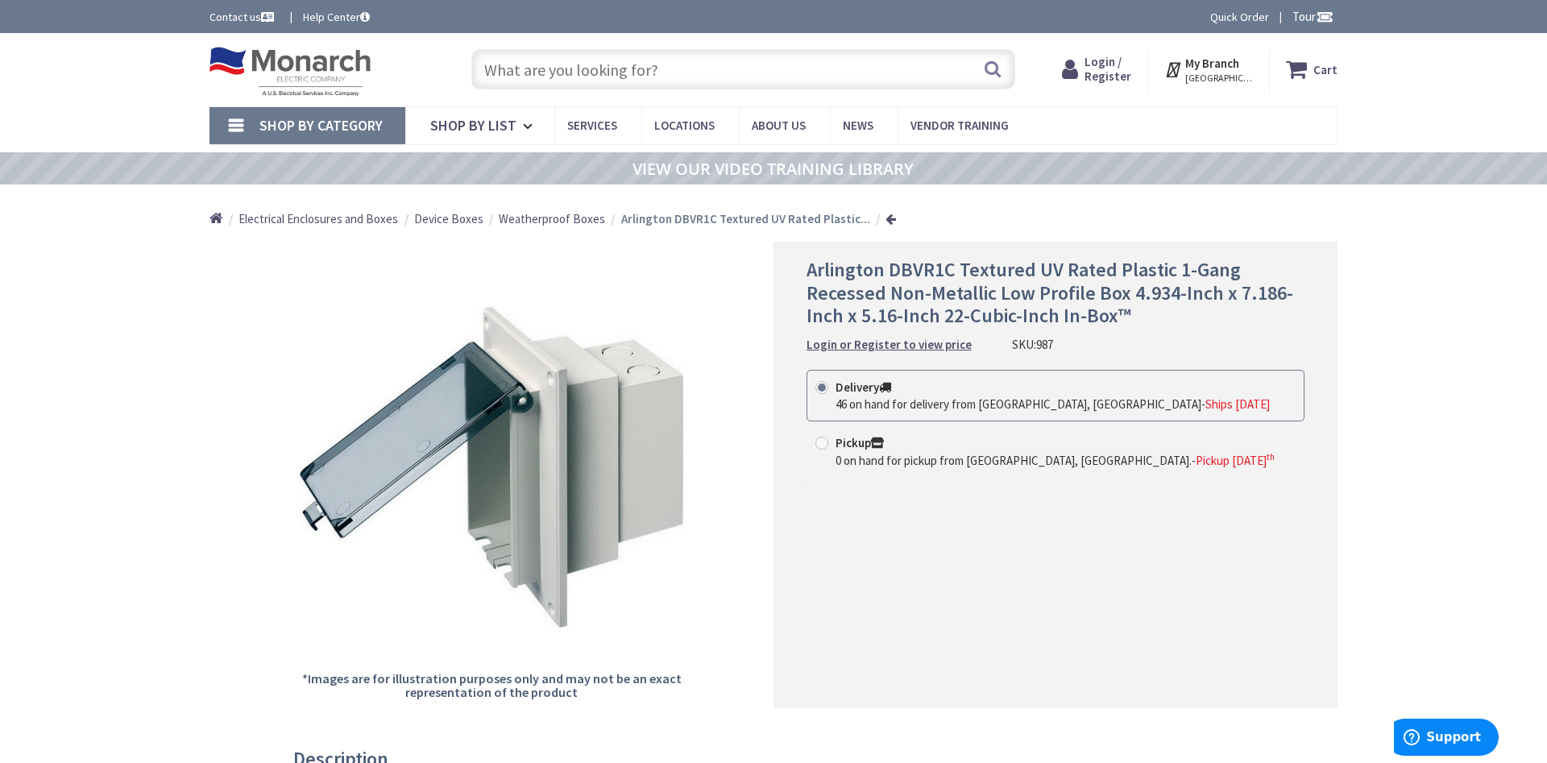
click at [580, 219] on span "Weatherproof Boxes" at bounding box center [552, 218] width 106 height 15
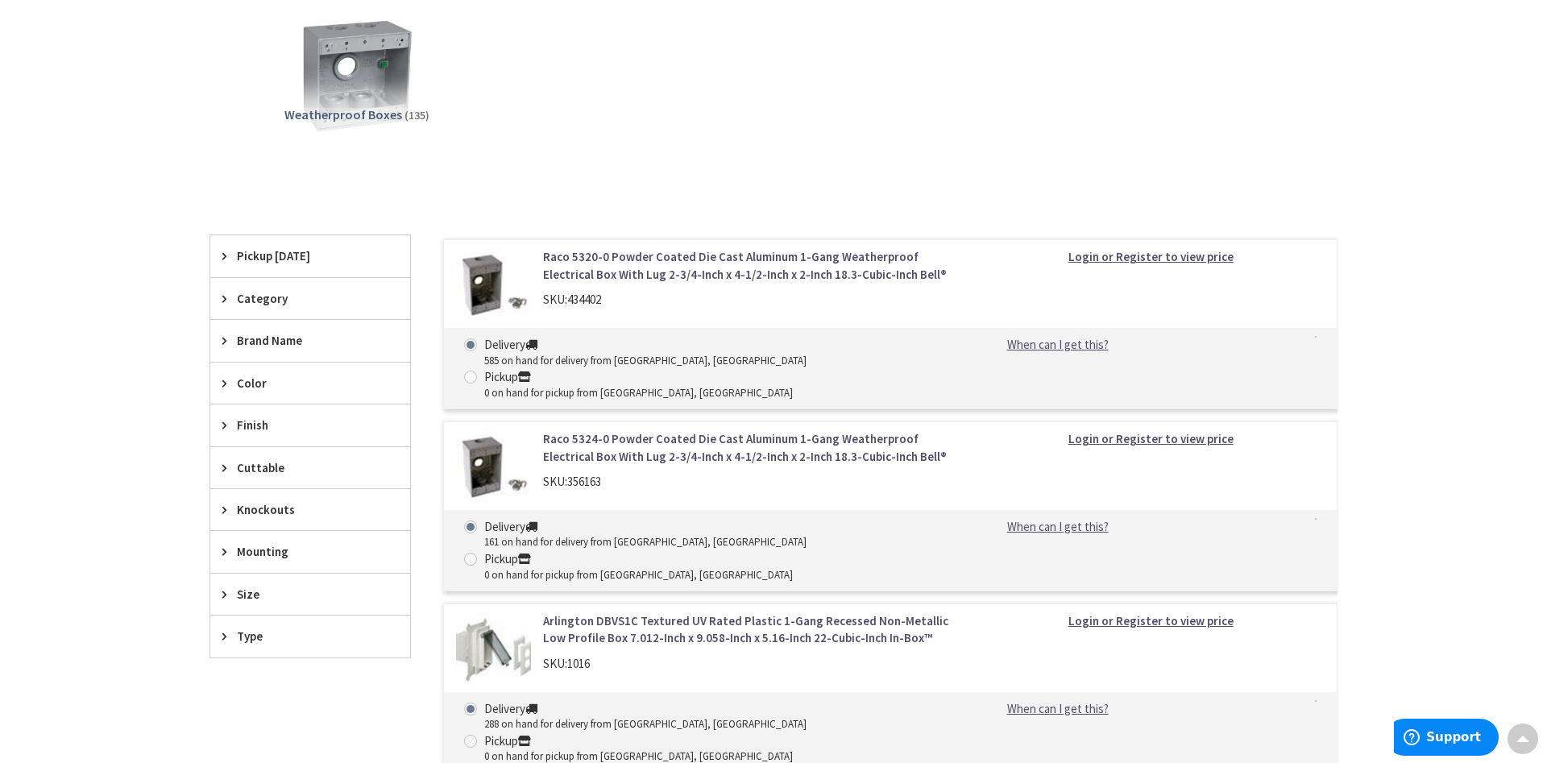
click at [234, 421] on icon at bounding box center [228, 425] width 12 height 12
click at [252, 434] on div "Finish" at bounding box center [310, 426] width 200 height 42
click at [284, 563] on div "Mounting" at bounding box center [310, 551] width 200 height 41
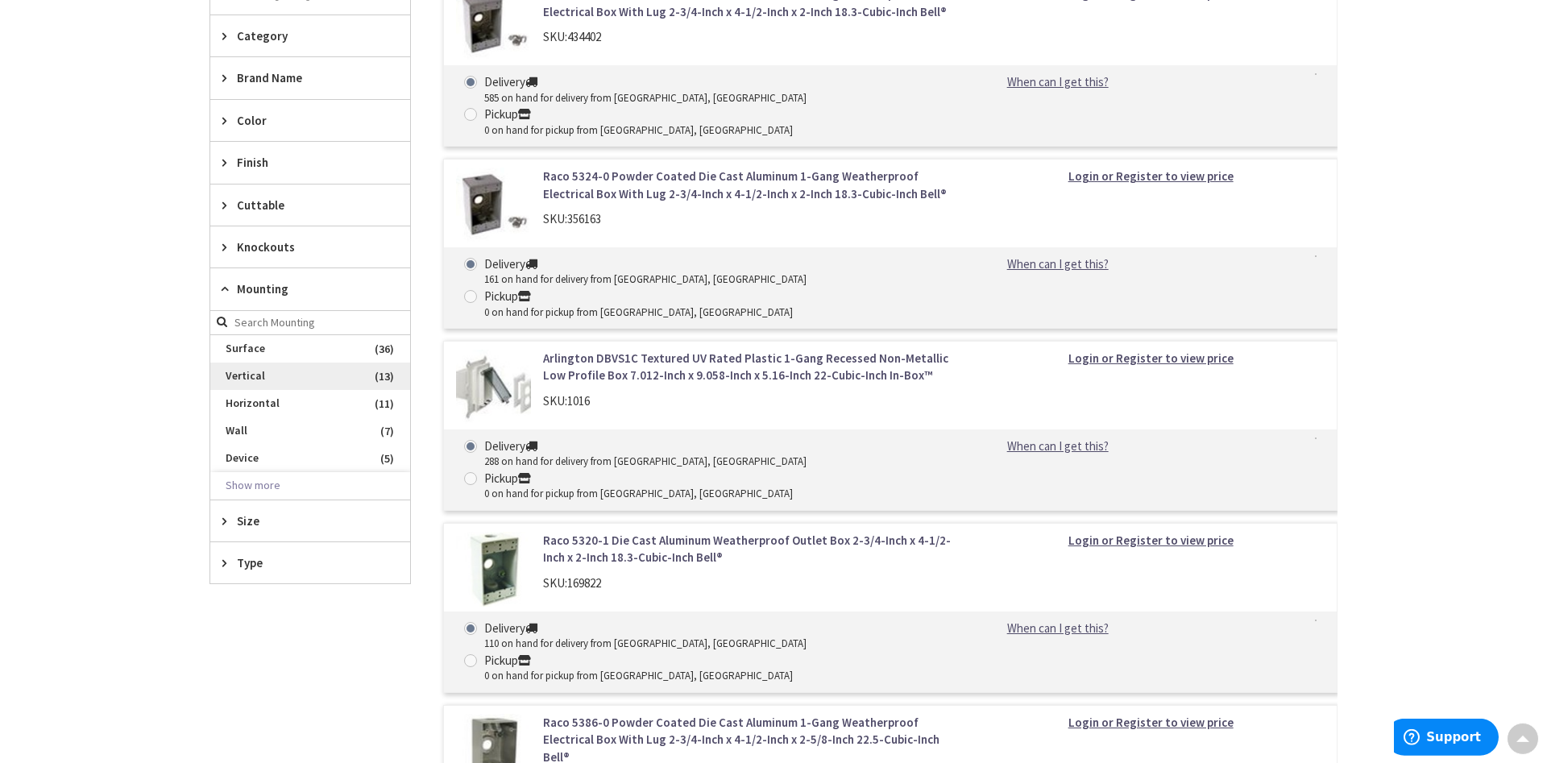
scroll to position [603, 0]
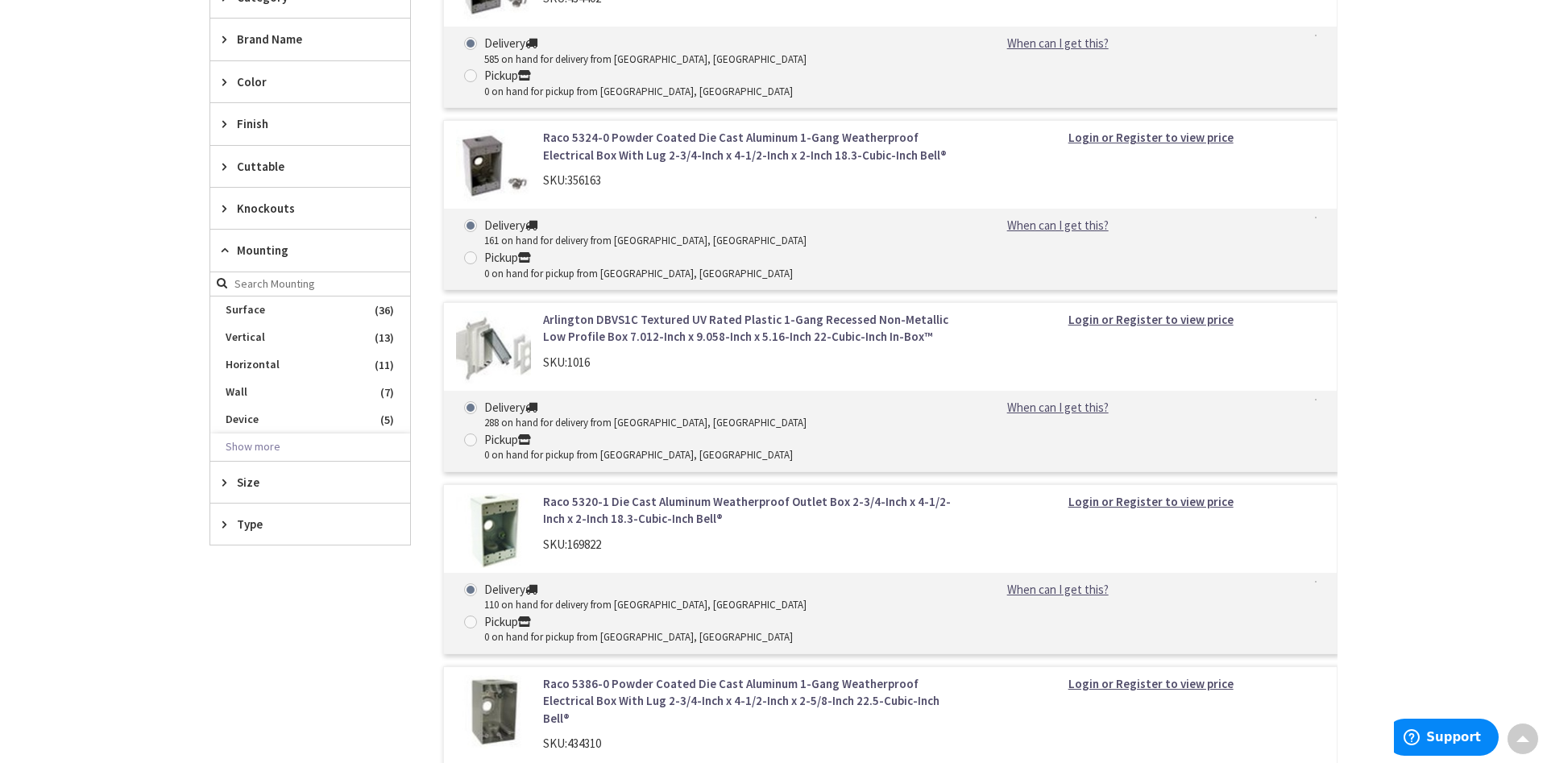
click at [267, 249] on span "Mounting" at bounding box center [302, 250] width 131 height 17
click at [287, 206] on span "Knockouts" at bounding box center [302, 208] width 131 height 17
click at [279, 160] on span "Cuttable" at bounding box center [302, 166] width 131 height 17
click at [277, 161] on span "Cuttable" at bounding box center [302, 166] width 131 height 17
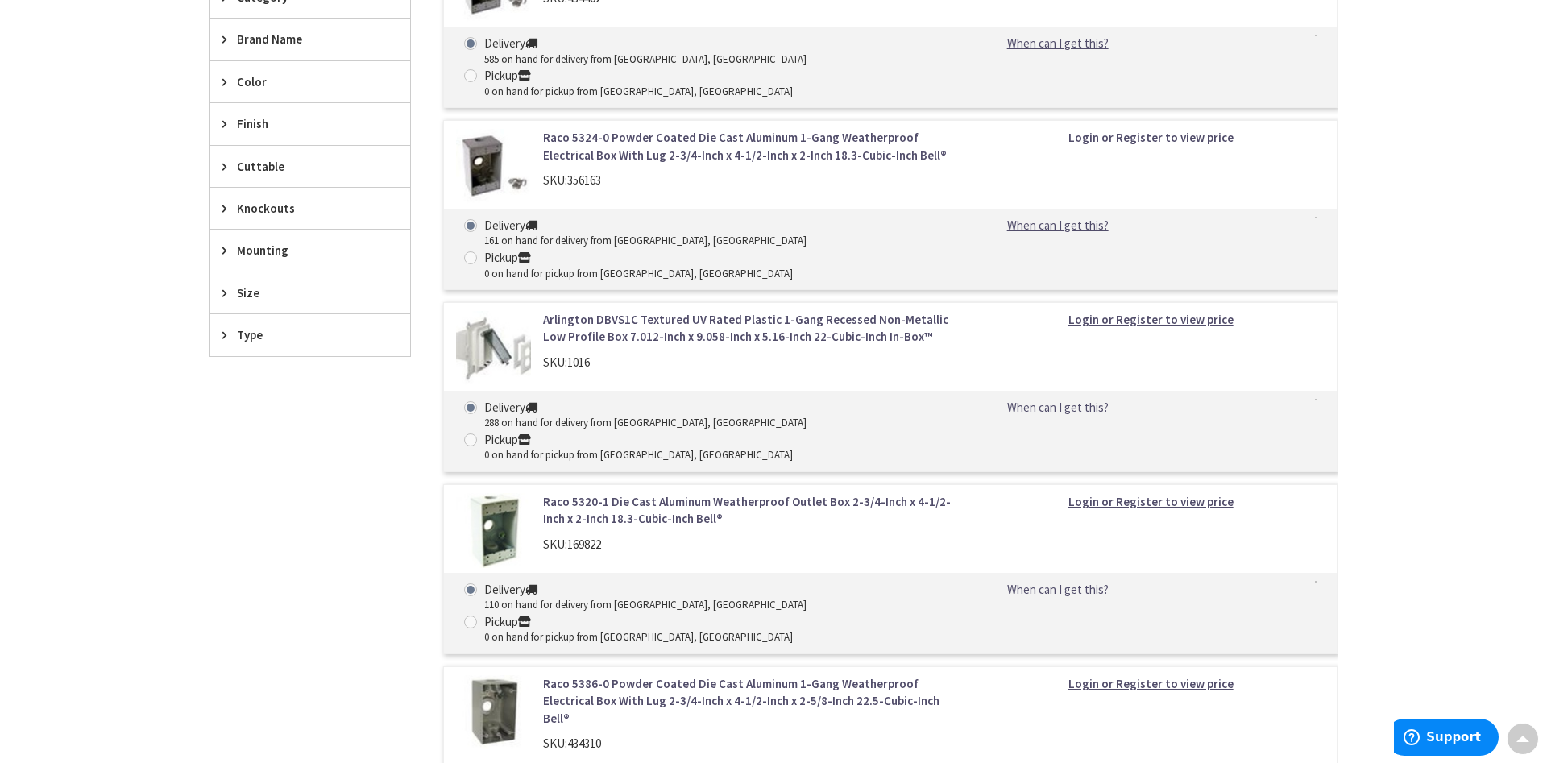
click at [290, 341] on span "Type" at bounding box center [302, 334] width 131 height 17
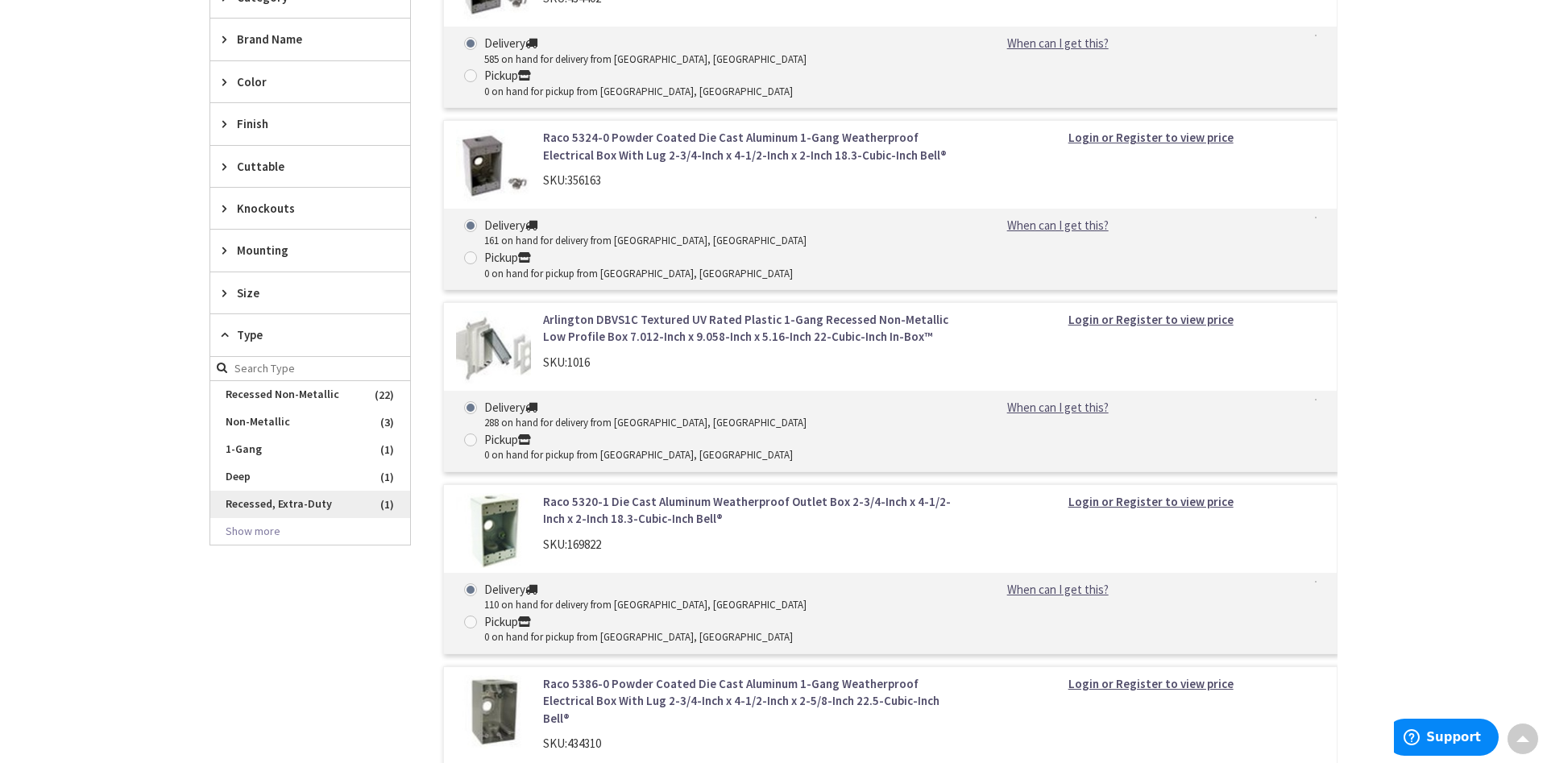
click at [294, 507] on span "Recessed, Extra-Duty" at bounding box center [310, 504] width 200 height 27
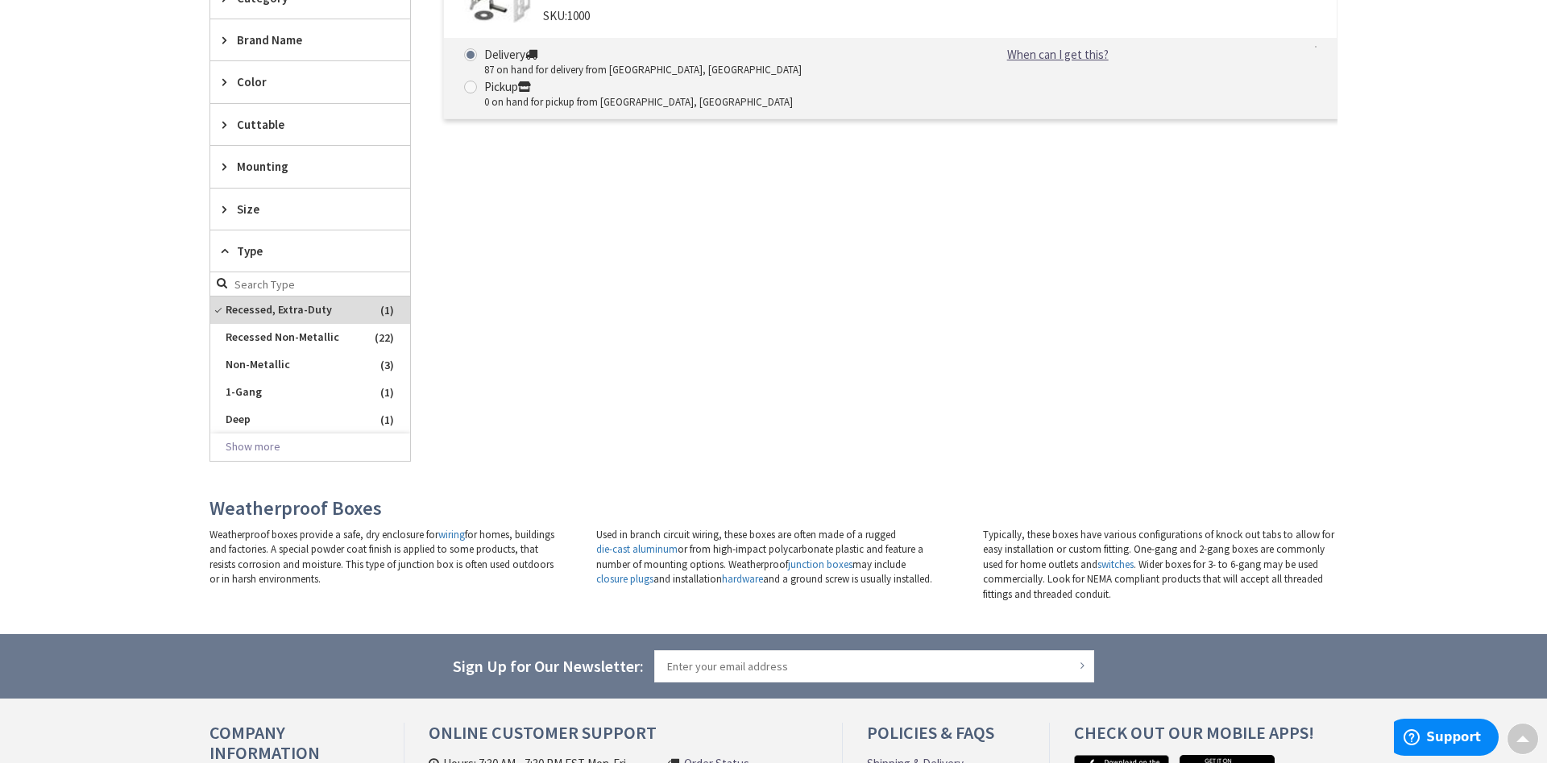
scroll to position [315, 0]
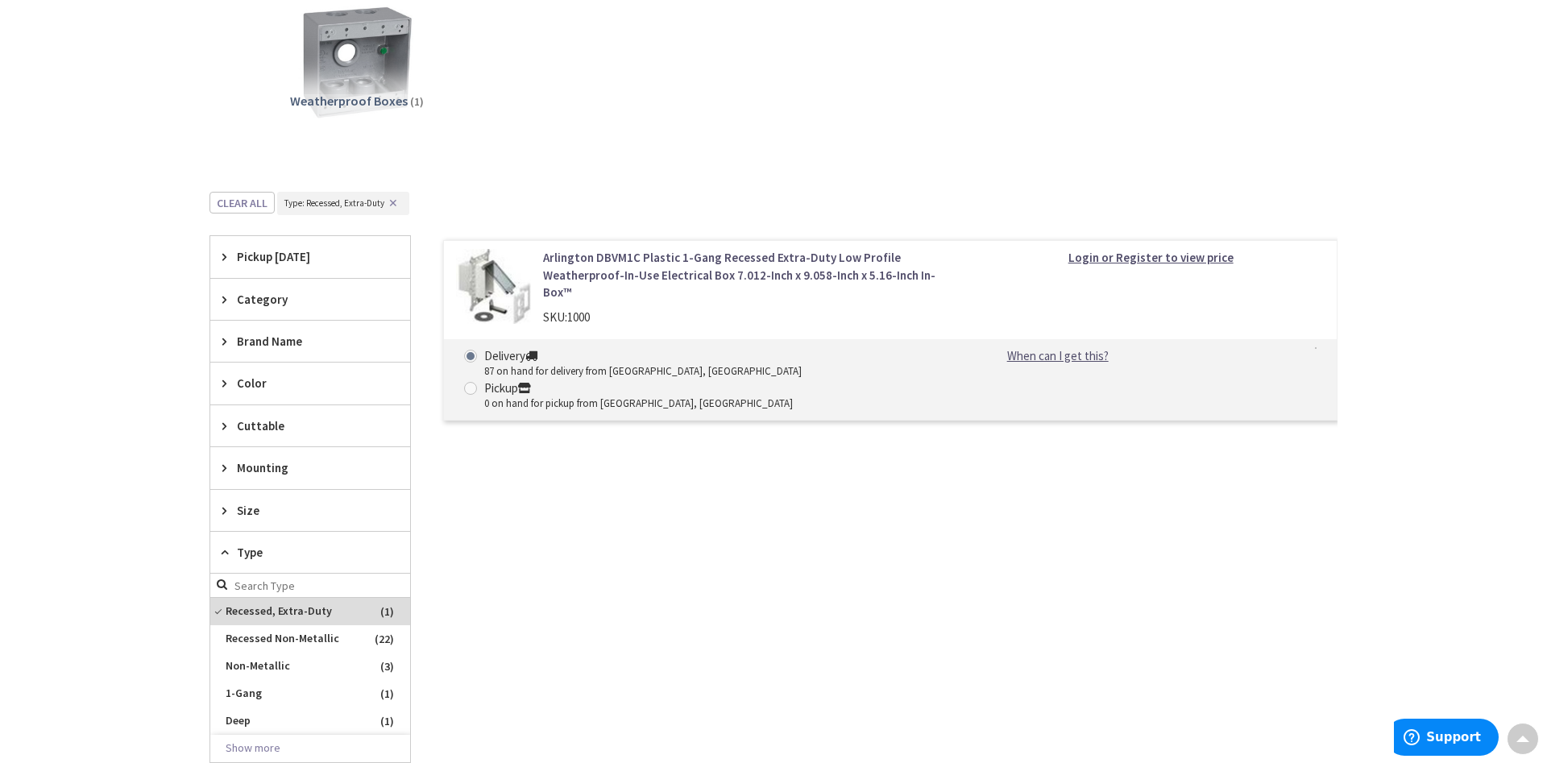
click at [484, 277] on img at bounding box center [493, 286] width 75 height 75
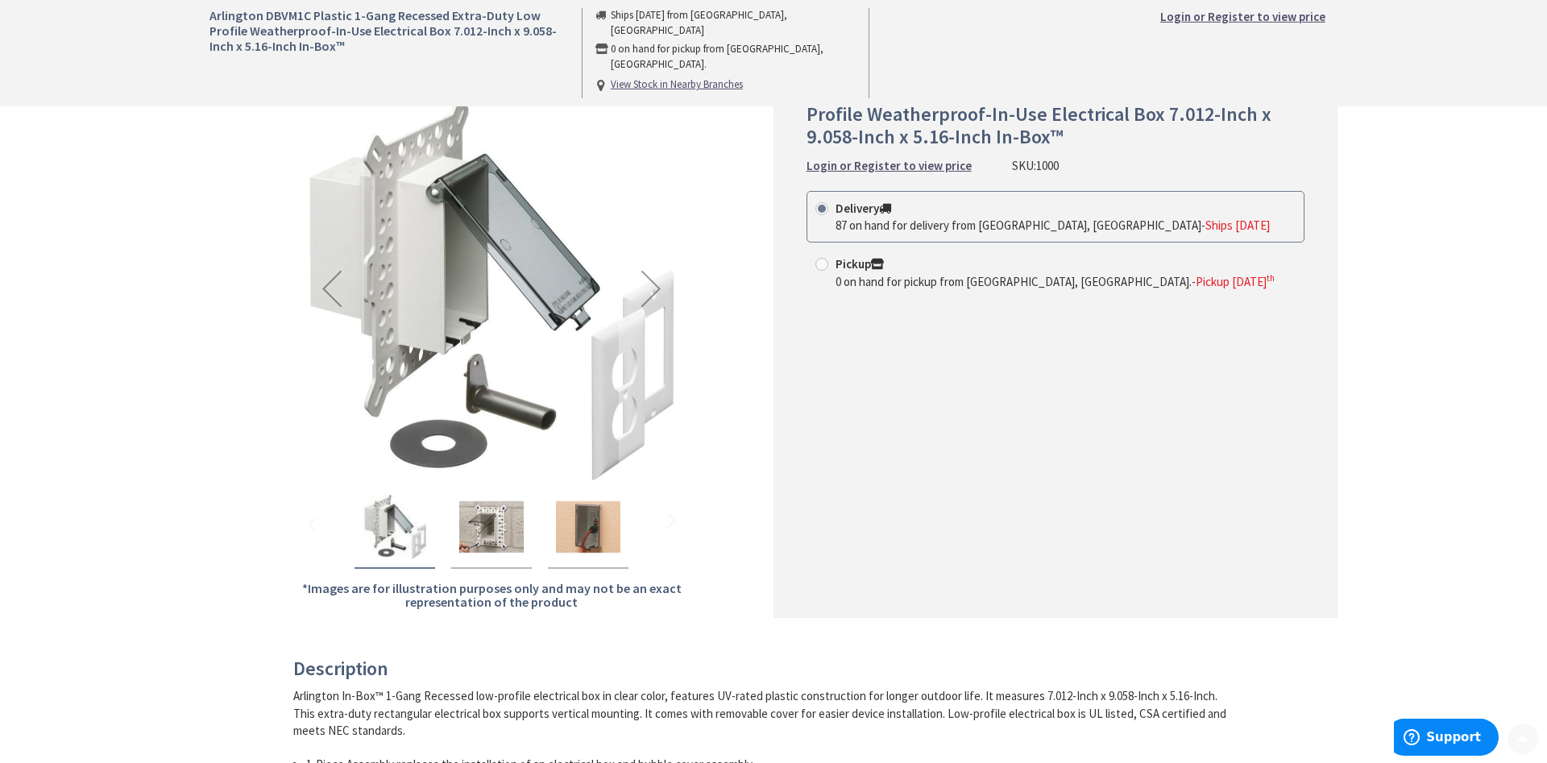
scroll to position [301, 0]
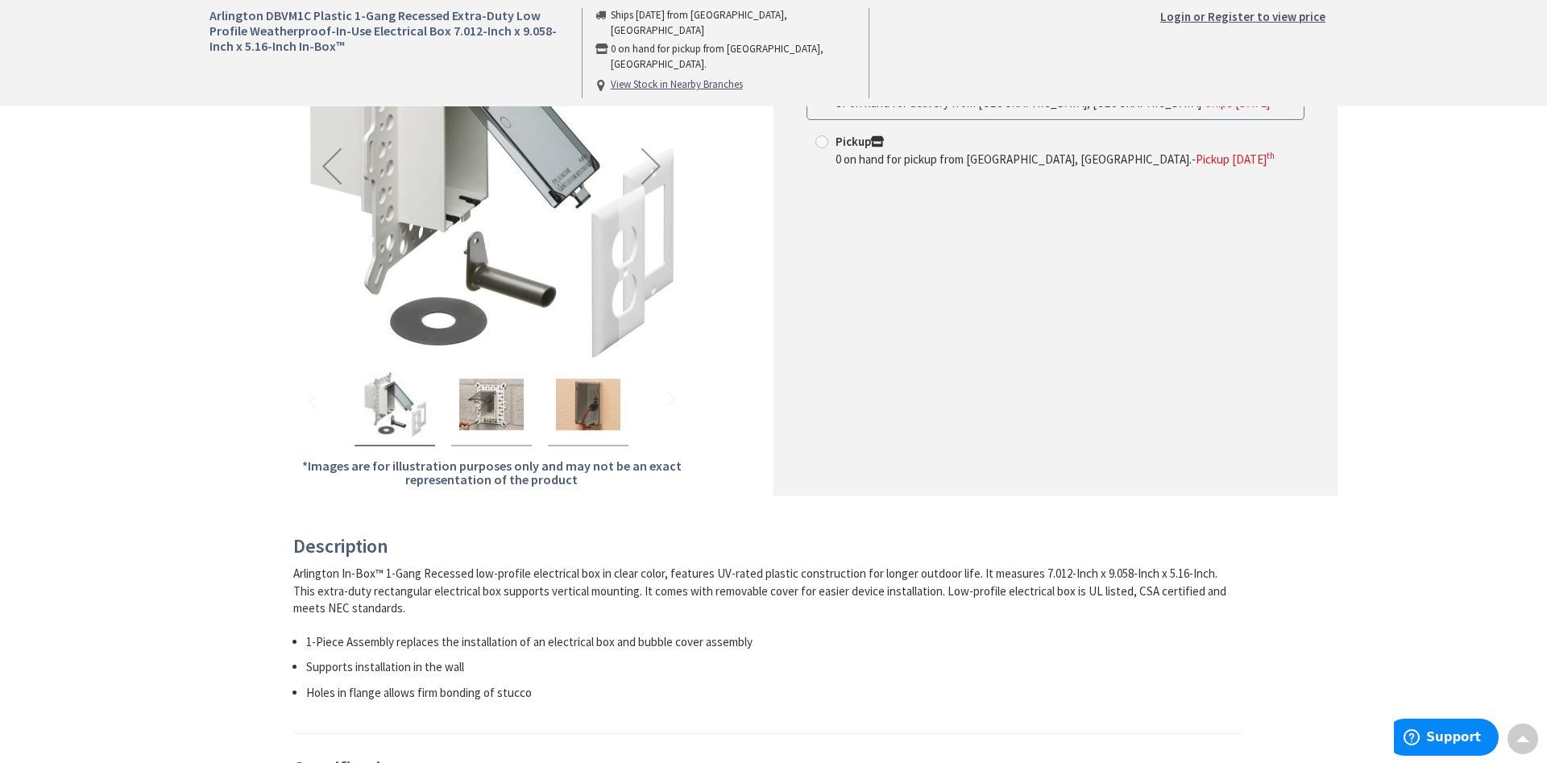
click at [482, 405] on img "Arlington DBVM1C Plastic 1-Gang Recessed Extra-Duty Low Profile Weatherproof-In…" at bounding box center [491, 404] width 64 height 64
